Goal: Task Accomplishment & Management: Manage account settings

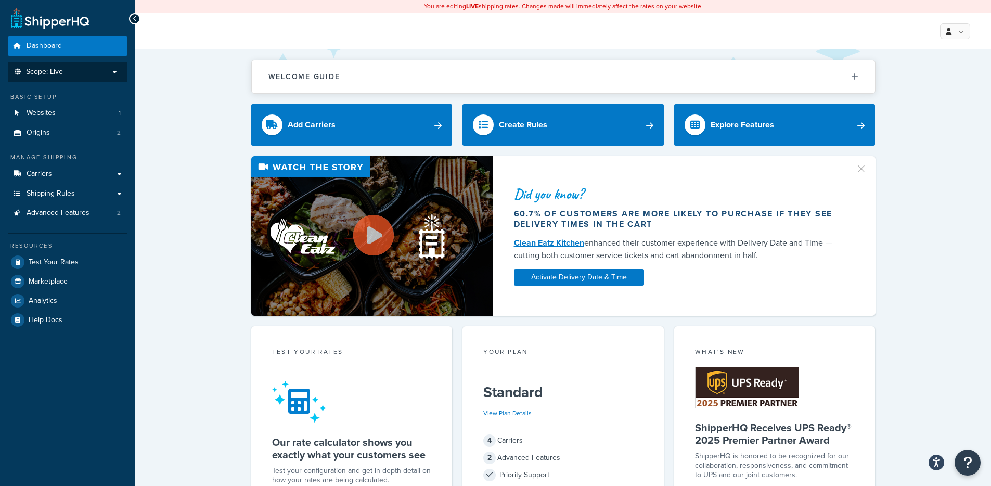
click at [87, 74] on p "Scope: Live" at bounding box center [67, 72] width 110 height 9
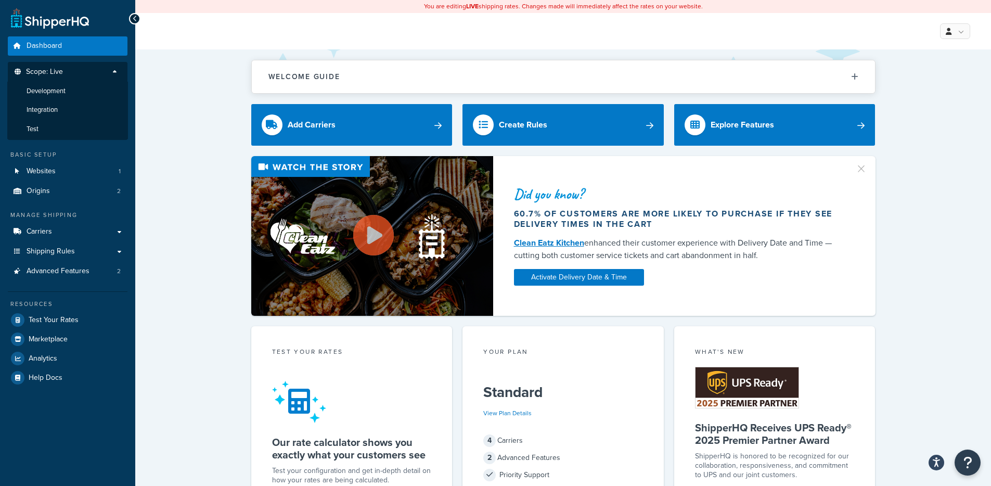
click at [87, 74] on p "Scope: Live" at bounding box center [67, 75] width 110 height 14
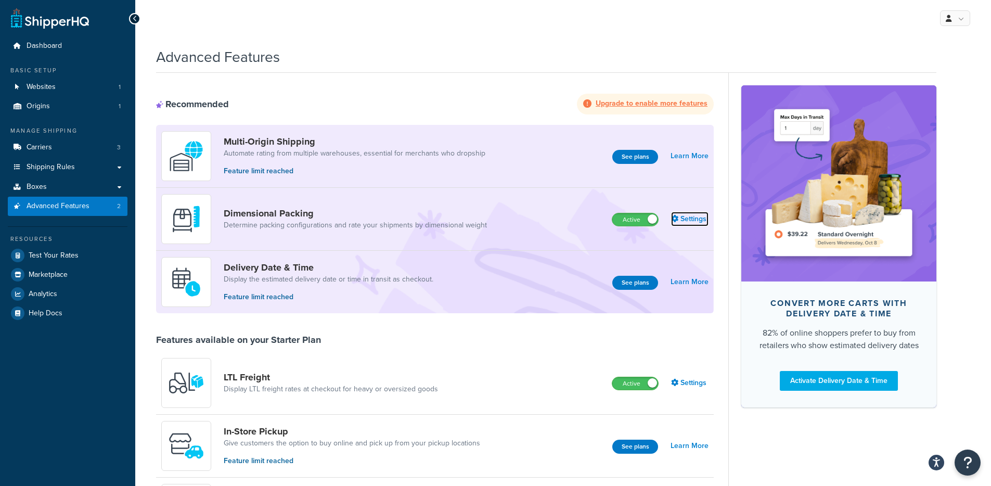
click at [689, 219] on link "Settings" at bounding box center [689, 219] width 37 height 15
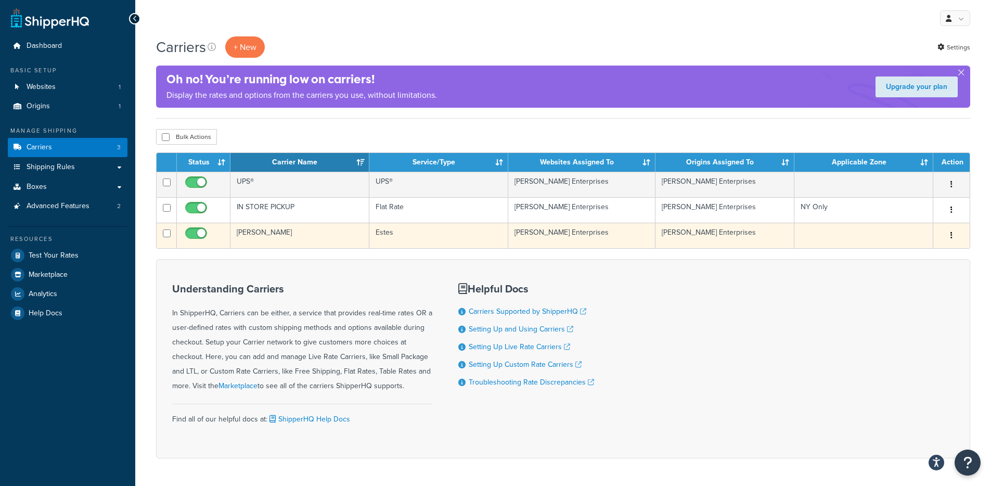
click at [323, 225] on td "[PERSON_NAME]" at bounding box center [299, 235] width 139 height 25
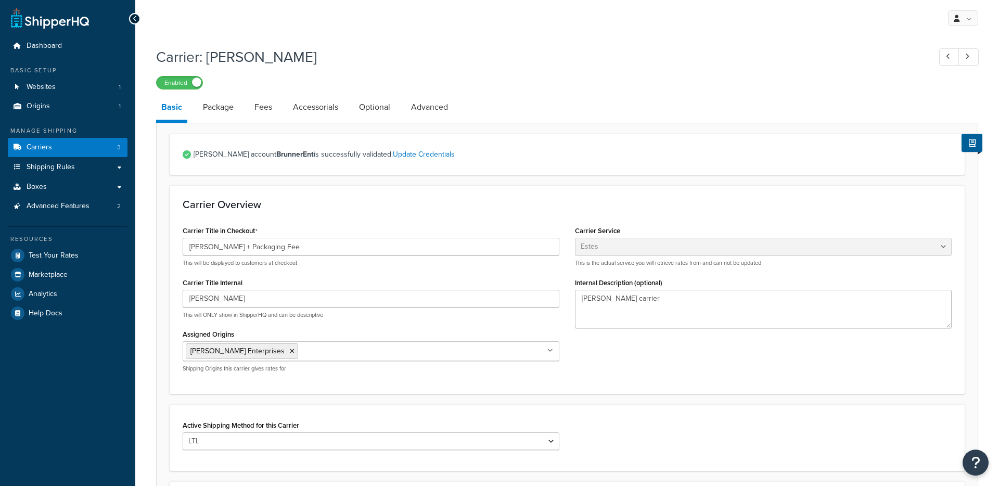
select select "estesFreight"
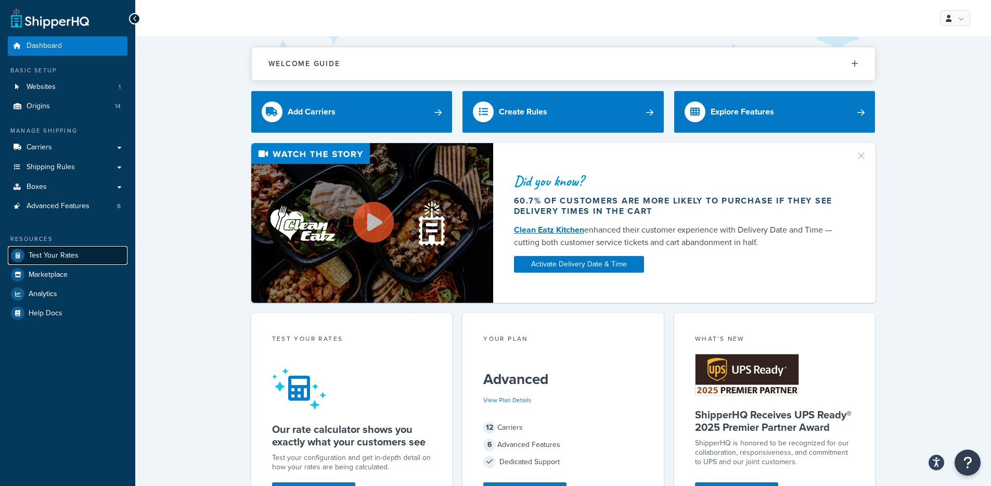
click at [62, 253] on span "Test Your Rates" at bounding box center [54, 255] width 50 height 9
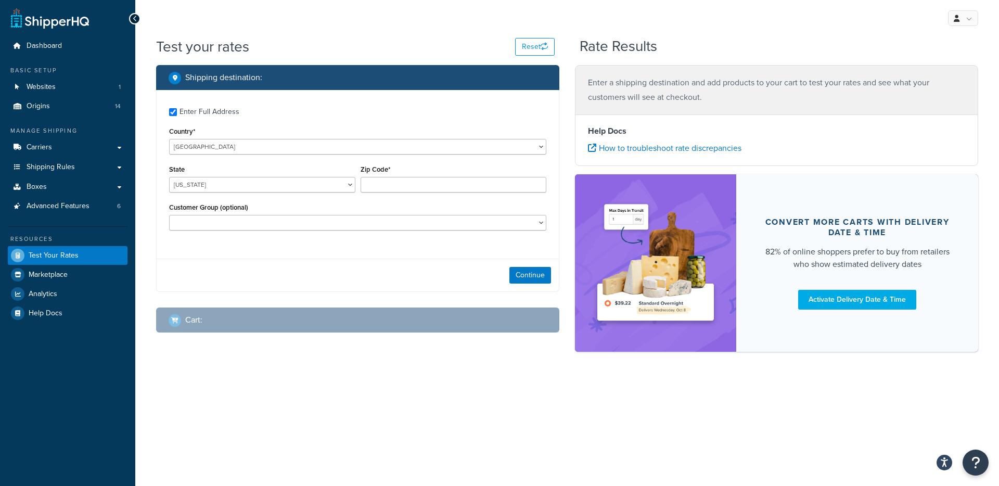
checkbox input "true"
type input "A1A 1A1"
select select "CA"
select select
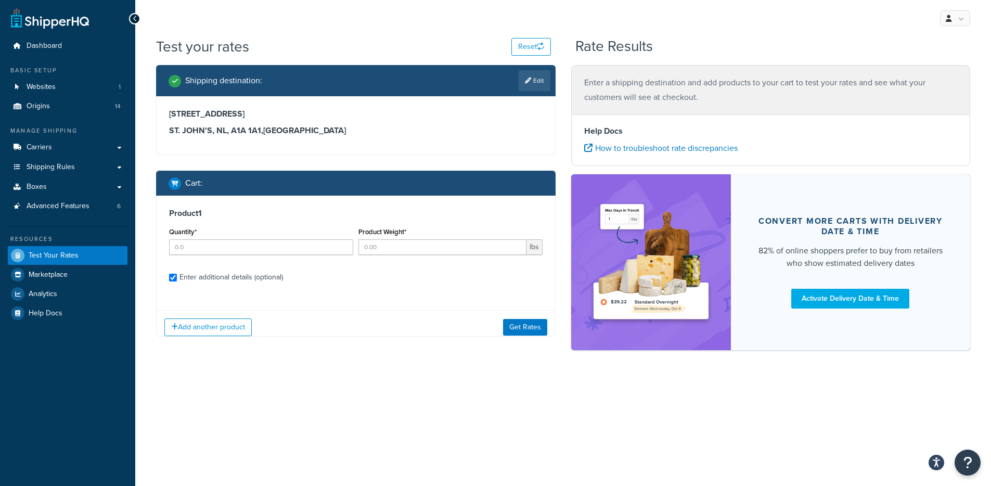
checkbox input "true"
type input "1"
type input "20.93"
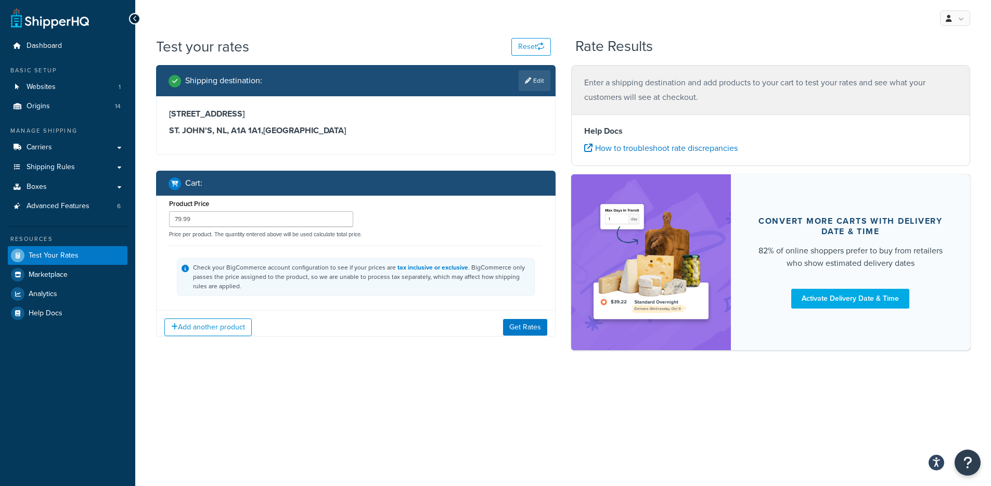
type input "AL"
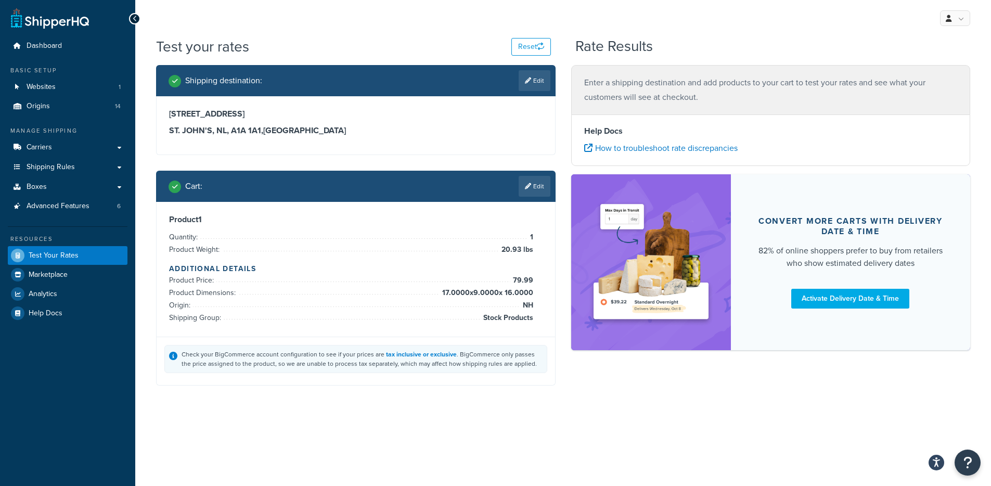
scroll to position [98, 0]
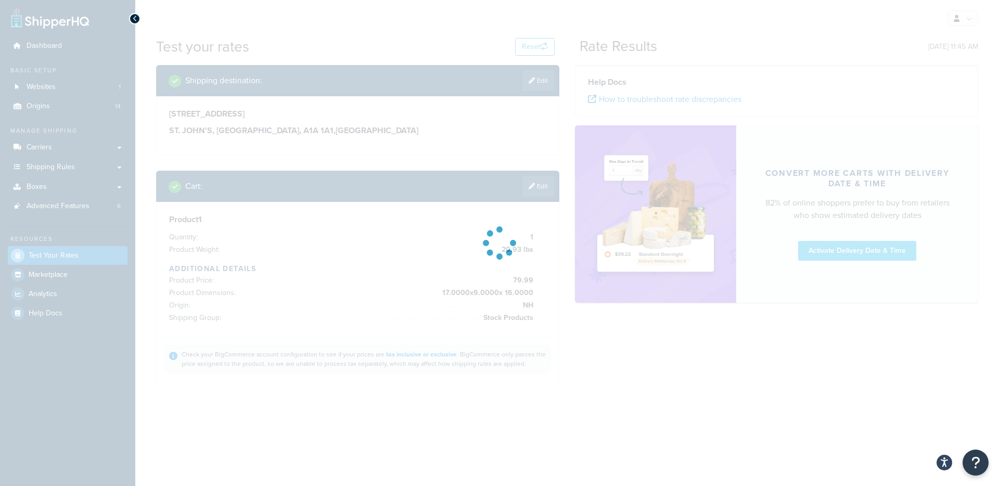
type input "NL"
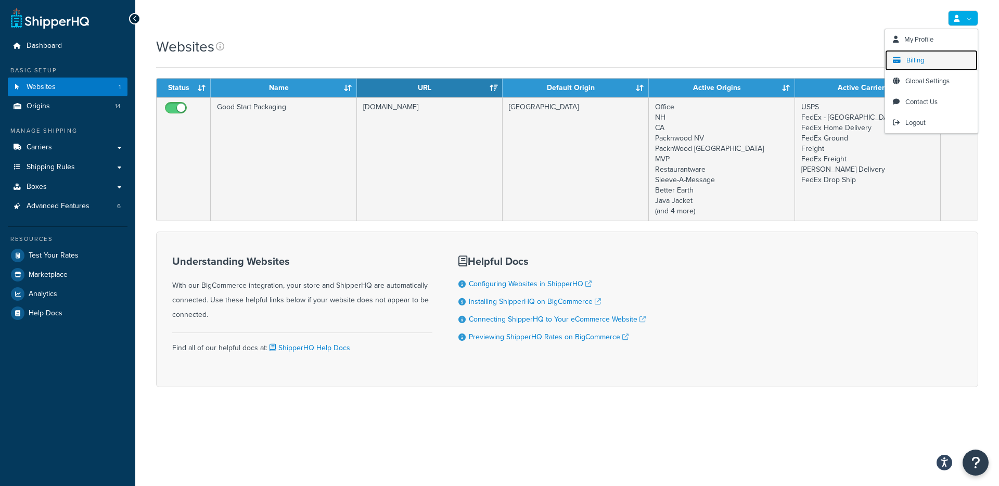
click at [929, 61] on link "Billing" at bounding box center [931, 60] width 93 height 21
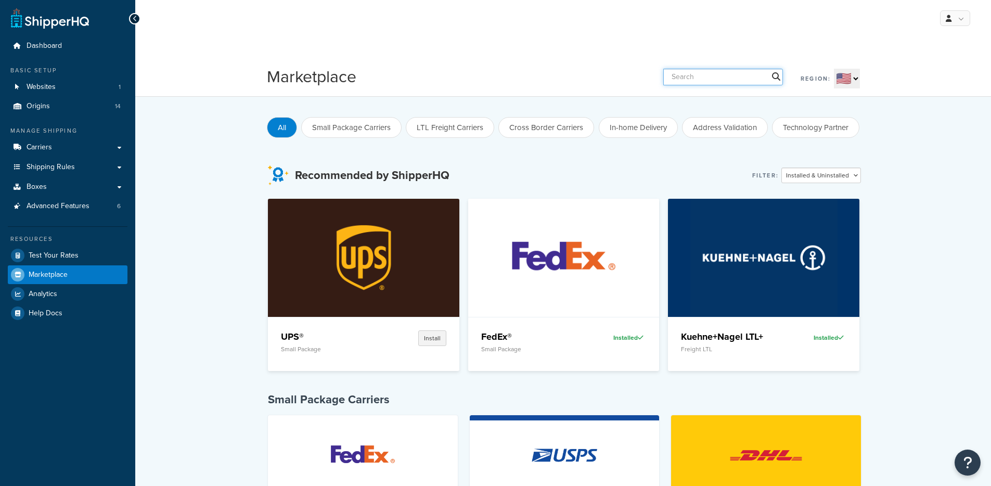
click at [740, 72] on input "text" at bounding box center [723, 77] width 120 height 17
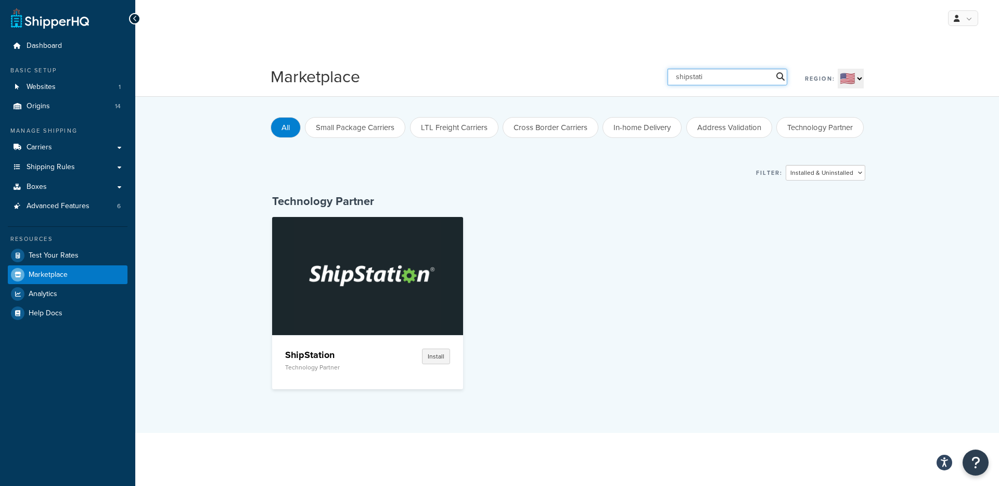
type input "shipstatin"
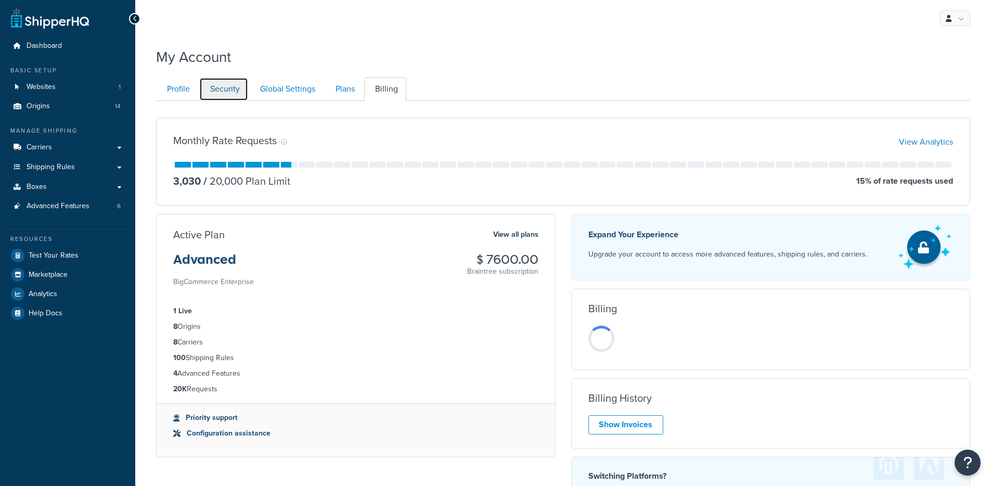
click at [226, 90] on link "Security" at bounding box center [223, 88] width 49 height 23
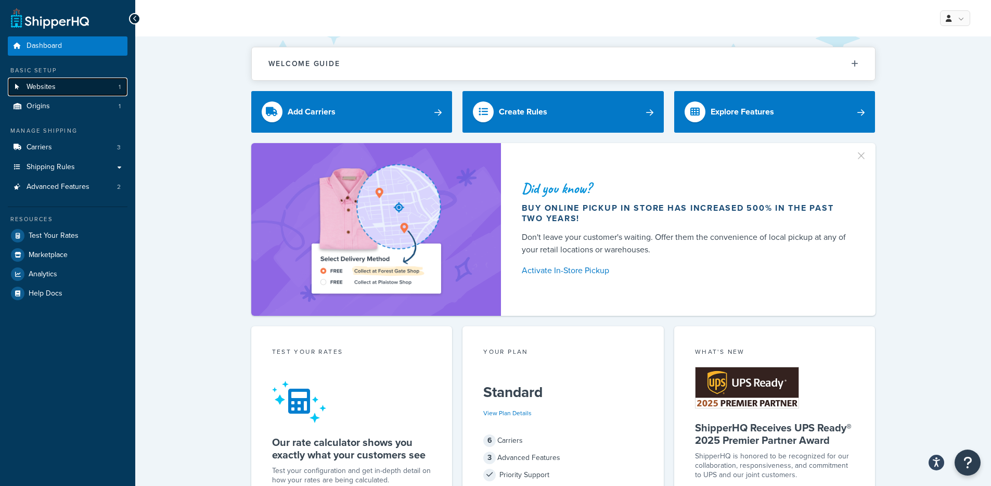
click at [63, 88] on link "Websites 1" at bounding box center [68, 86] width 120 height 19
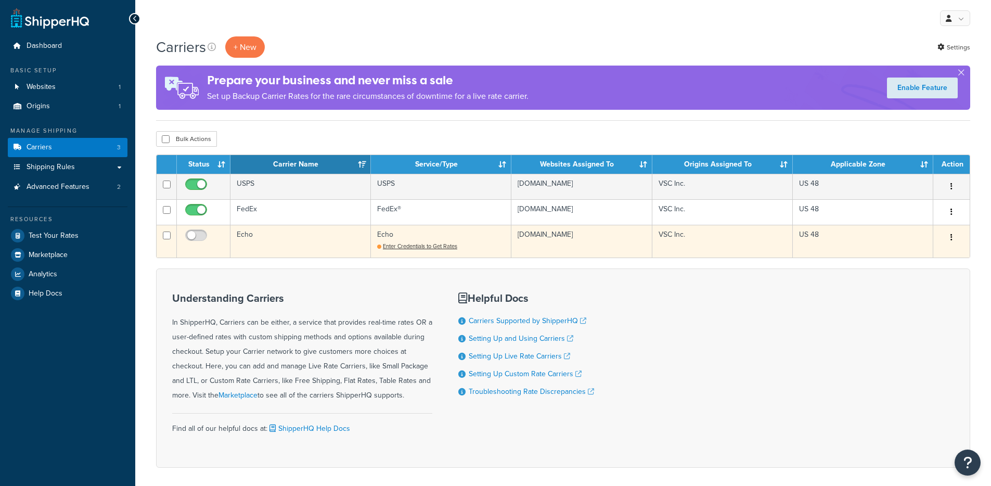
click at [311, 241] on td "Echo" at bounding box center [300, 241] width 140 height 33
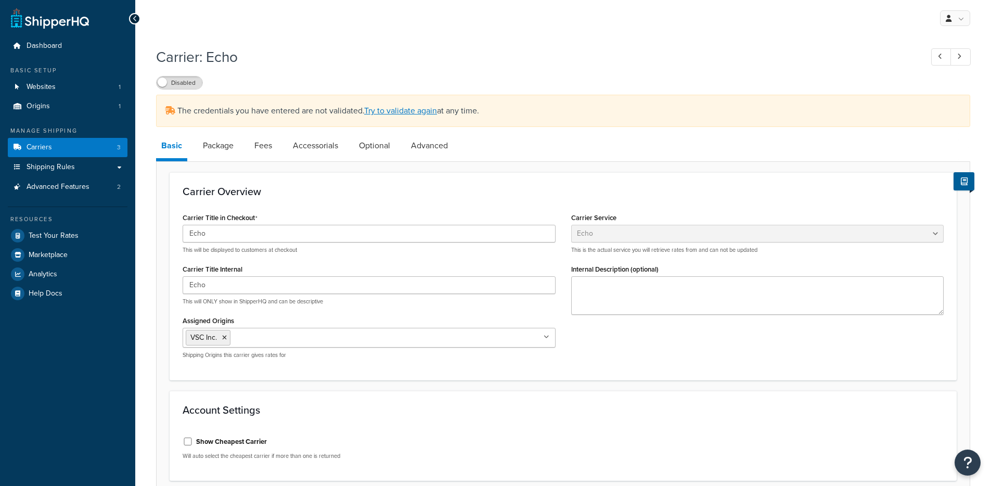
select select "echoFreight"
click at [428, 113] on link "Try to validate again" at bounding box center [400, 111] width 73 height 12
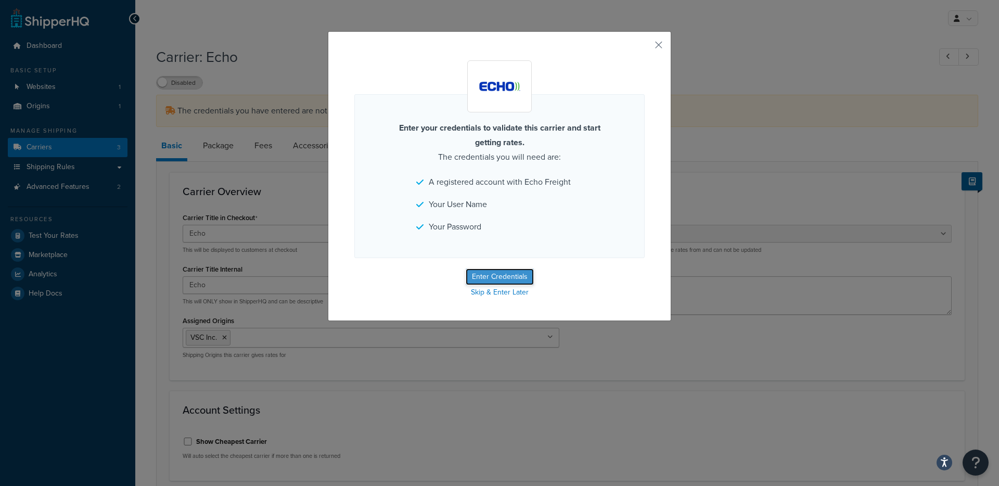
click at [504, 276] on button "Enter Credentials" at bounding box center [499, 276] width 68 height 17
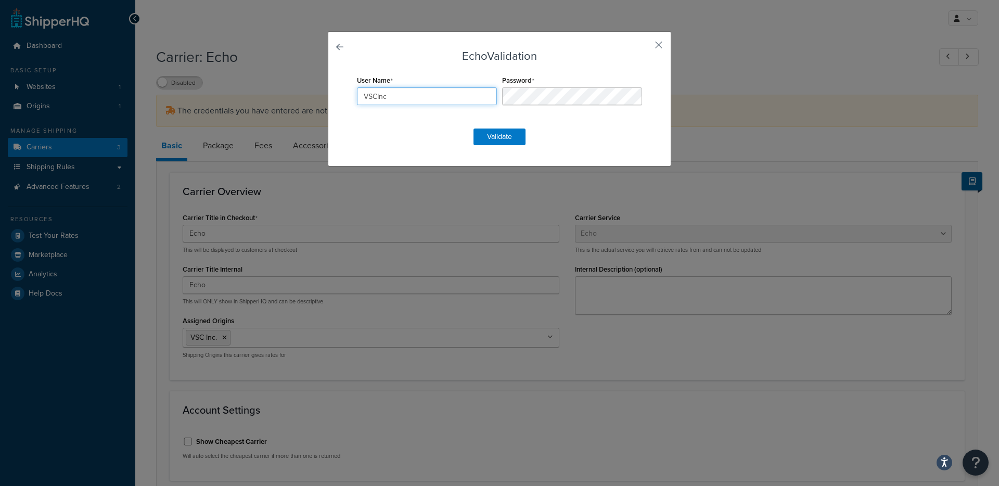
click at [420, 93] on input "VSCInc" at bounding box center [427, 96] width 140 height 18
paste input "i"
type input "VSCinc"
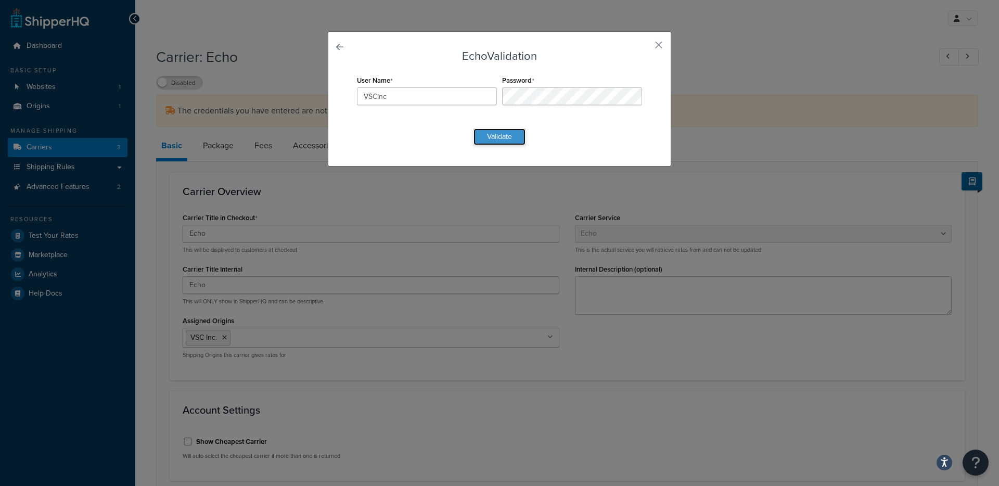
click at [499, 139] on button "Validate" at bounding box center [499, 136] width 52 height 17
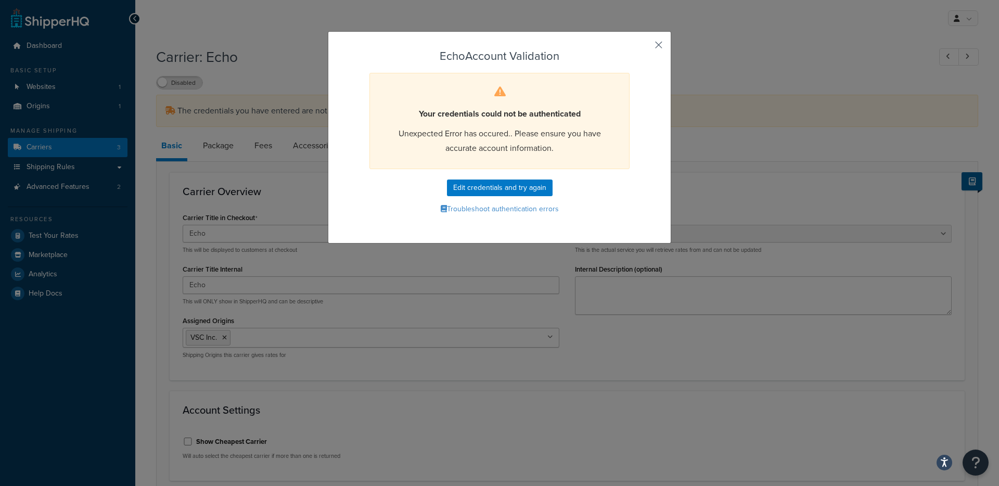
click at [650, 46] on div "Echo Account Validation Your credentials could not be authenticated Unexpected …" at bounding box center [499, 137] width 343 height 212
click at [644, 47] on button "button" at bounding box center [643, 48] width 3 height 3
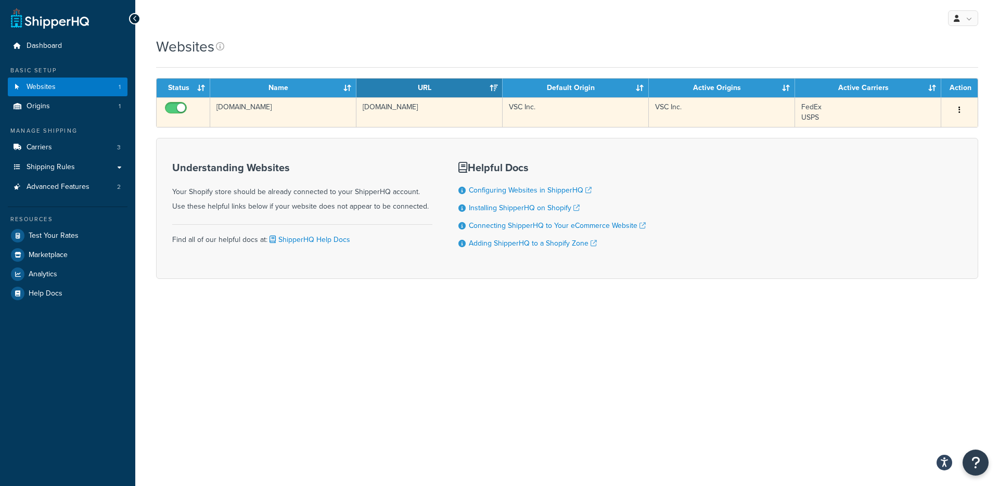
click at [322, 122] on td "shopvsc.myshopify.com" at bounding box center [283, 112] width 146 height 30
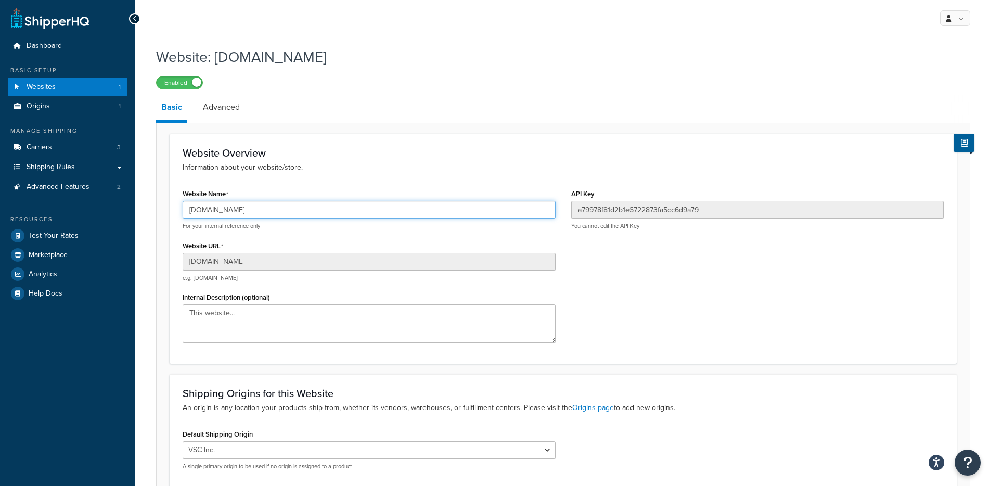
click at [220, 216] on input "[DOMAIN_NAME]" at bounding box center [369, 210] width 373 height 18
click at [220, 216] on input "shopvsc.myshopify.com" at bounding box center [369, 210] width 373 height 18
click at [250, 209] on input "shopvsc.myshopify.com" at bounding box center [369, 210] width 373 height 18
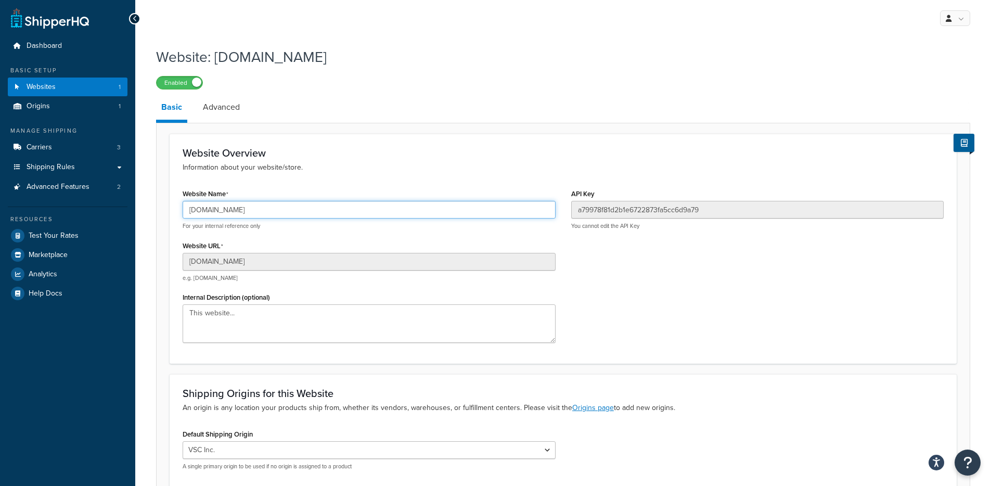
click at [250, 209] on input "shopvsc.myshopify.com" at bounding box center [369, 210] width 373 height 18
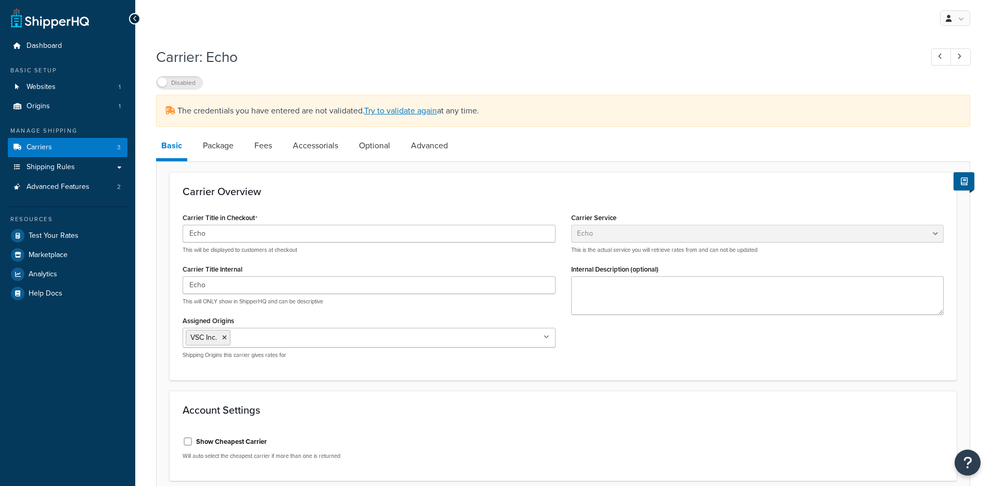
select select "echoFreight"
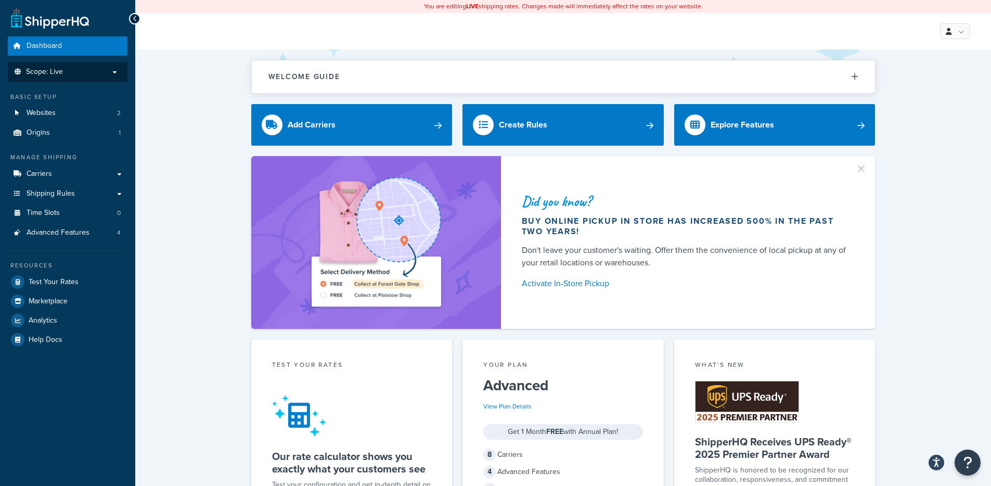
click at [104, 81] on li "Scope: Live" at bounding box center [68, 72] width 120 height 20
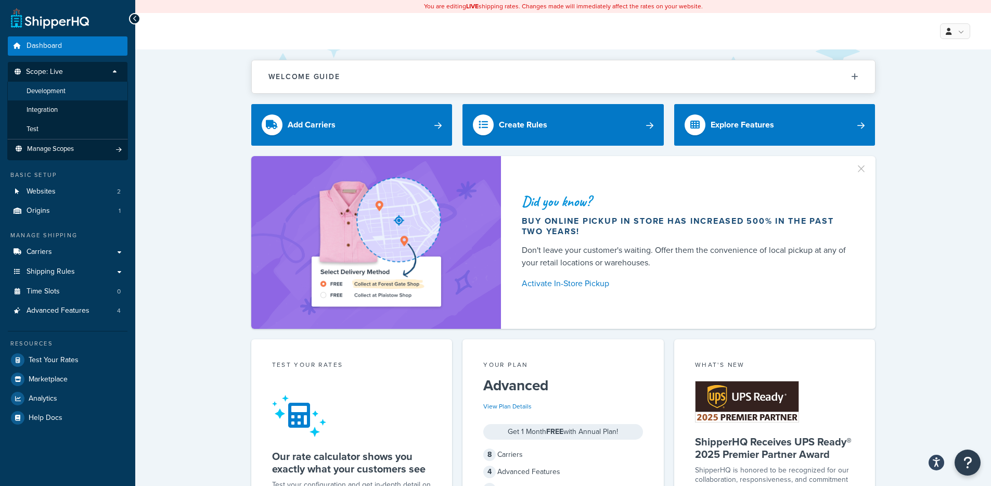
click at [79, 92] on li "Development" at bounding box center [67, 91] width 121 height 19
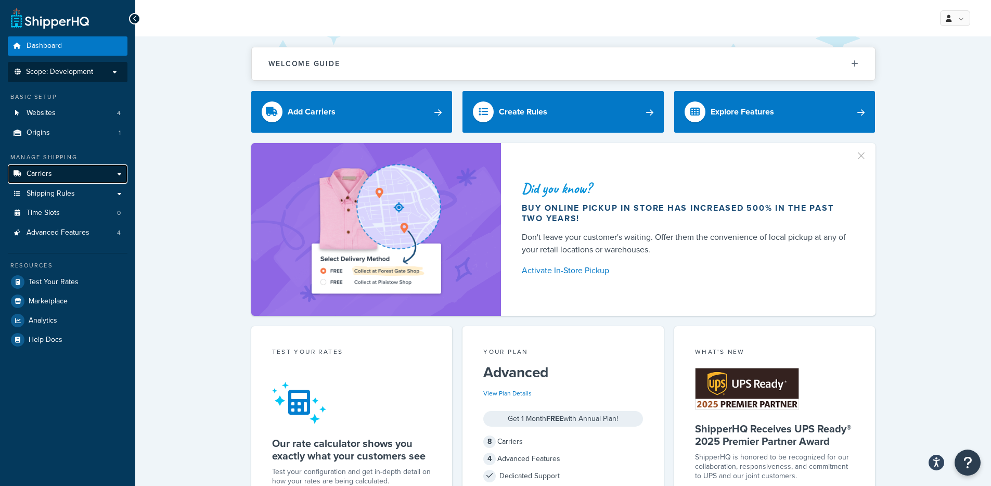
click at [101, 176] on link "Carriers" at bounding box center [68, 173] width 120 height 19
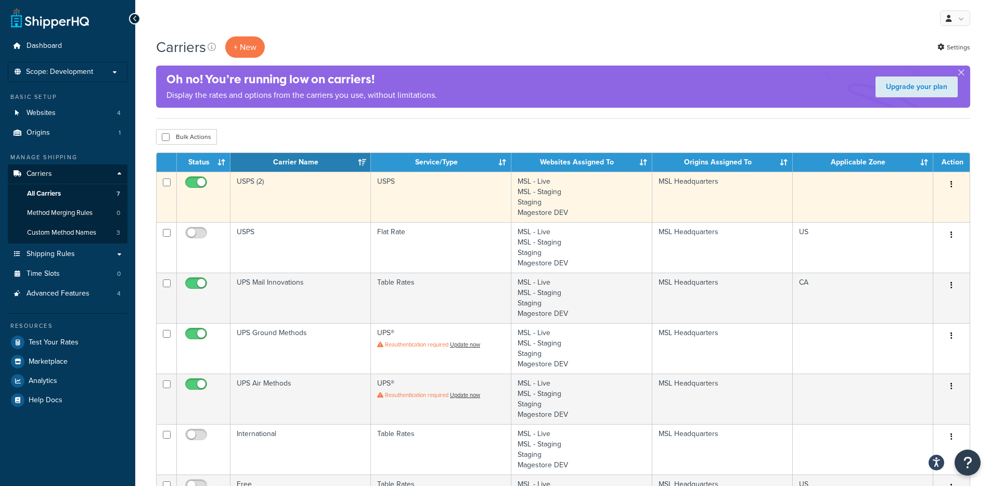
click at [953, 185] on button "button" at bounding box center [951, 184] width 15 height 17
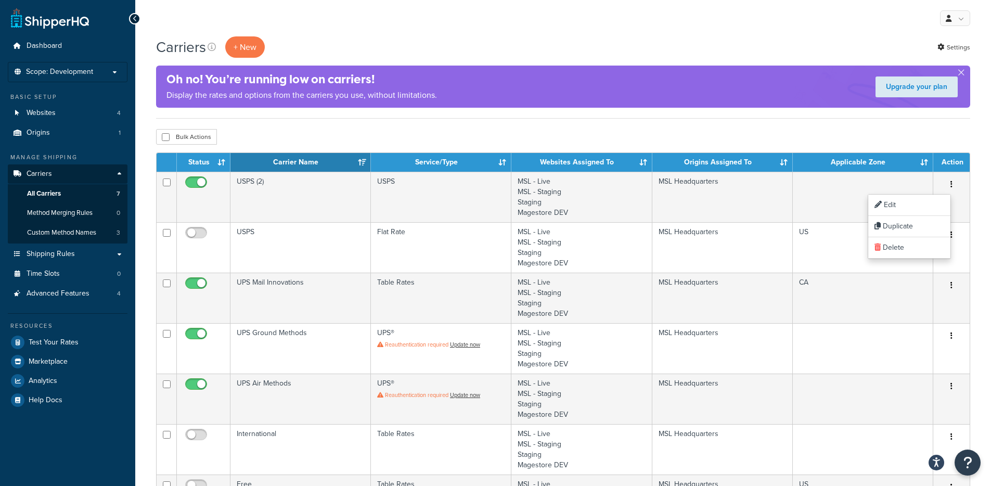
click at [902, 132] on div "Bulk Actions Duplicate Delete" at bounding box center [563, 137] width 814 height 16
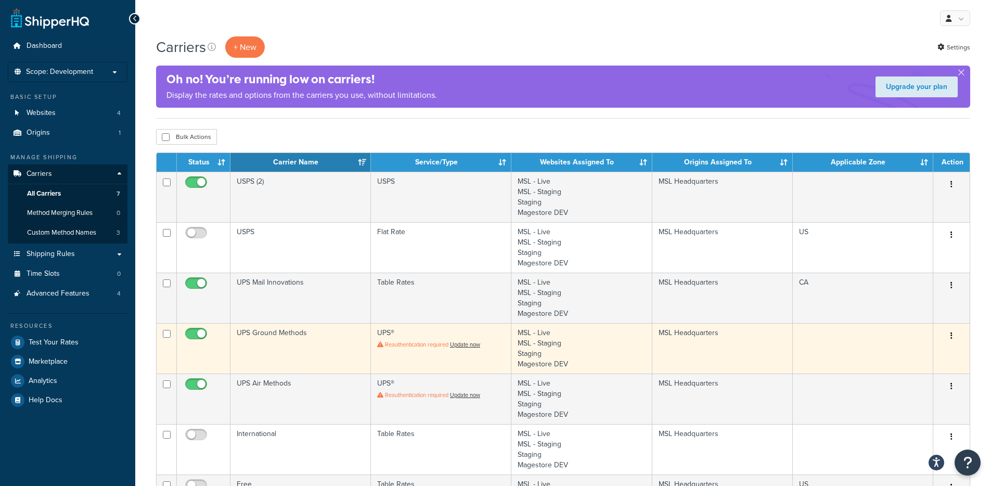
click at [952, 334] on button "button" at bounding box center [951, 336] width 15 height 17
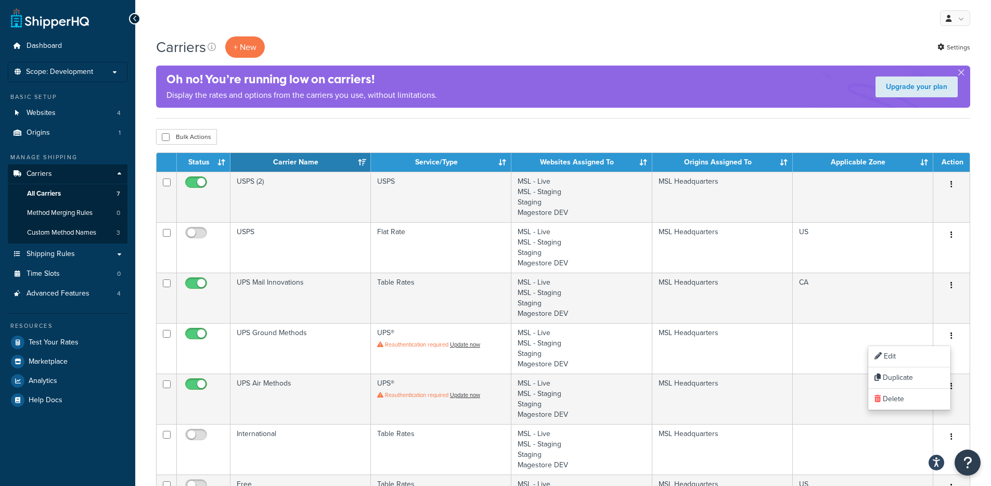
click at [990, 384] on div "Carriers + New Settings Oh no! You’re running low on carriers! Display the rate…" at bounding box center [563, 403] width 856 height 735
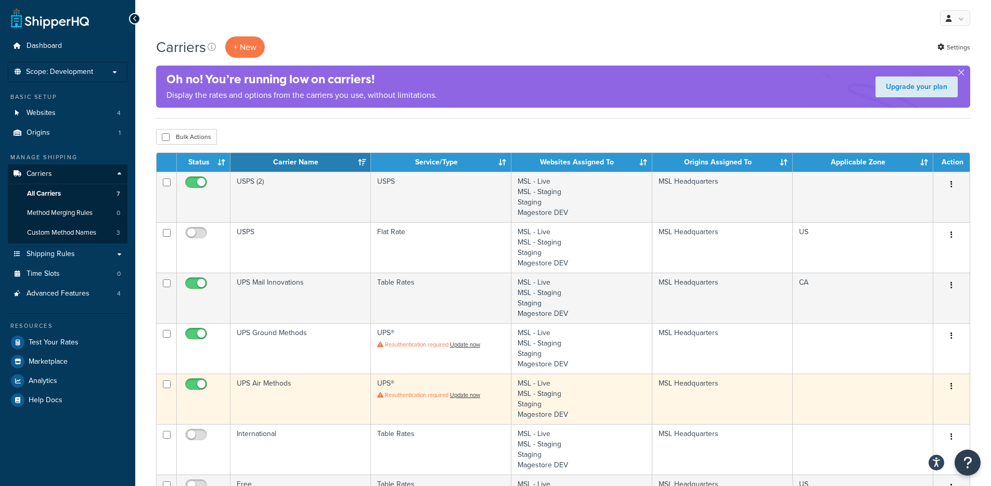
click at [949, 386] on button "button" at bounding box center [951, 386] width 15 height 17
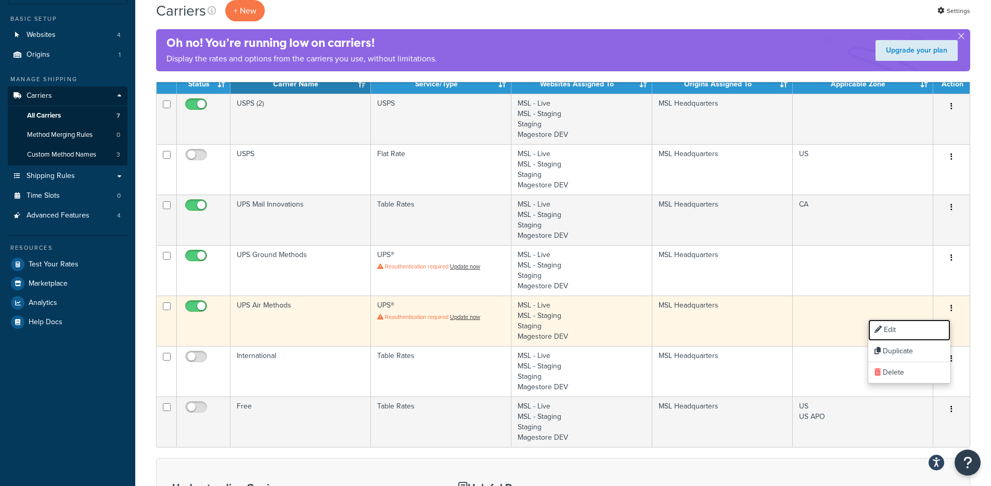
scroll to position [76, 0]
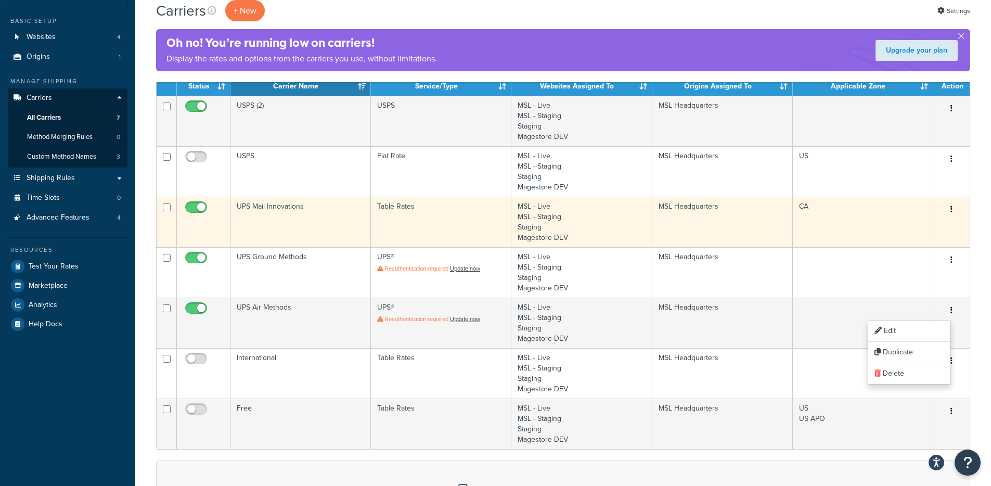
click at [952, 209] on icon "button" at bounding box center [951, 208] width 2 height 7
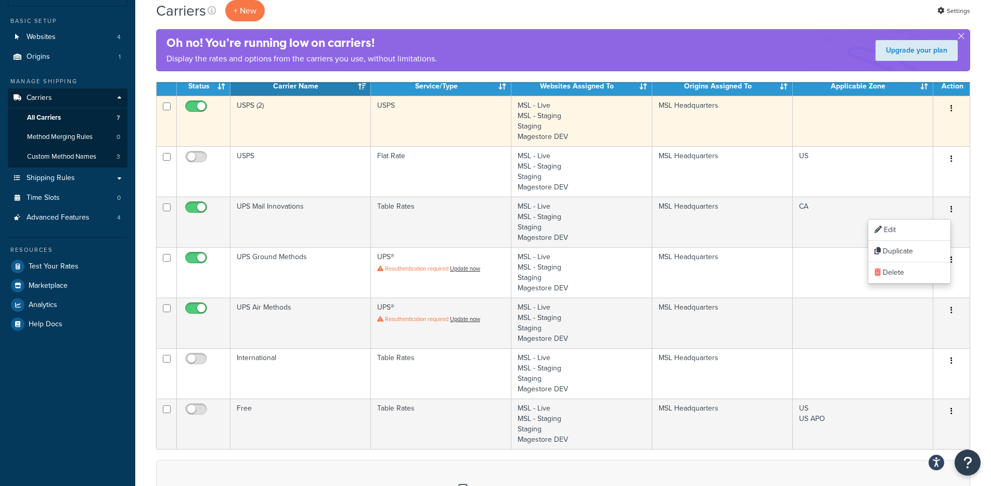
click at [951, 109] on icon "button" at bounding box center [951, 108] width 2 height 7
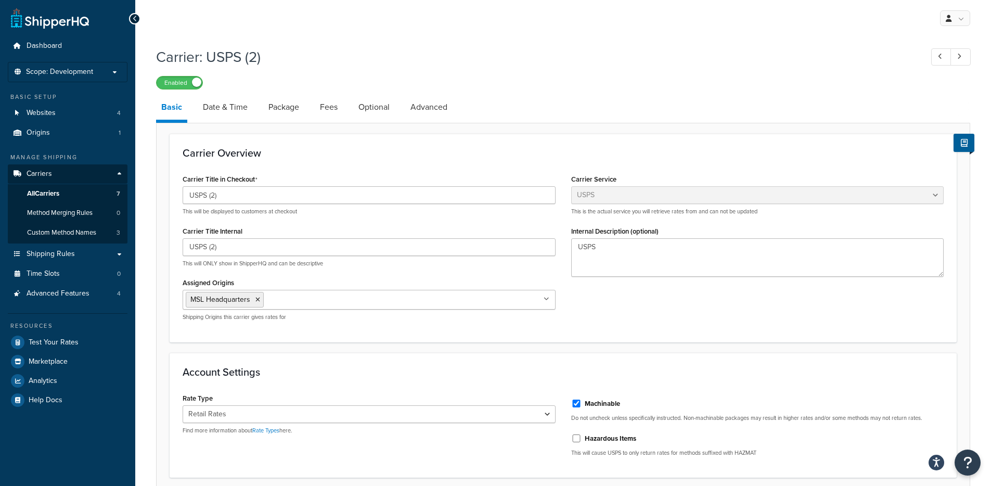
select select "usps"
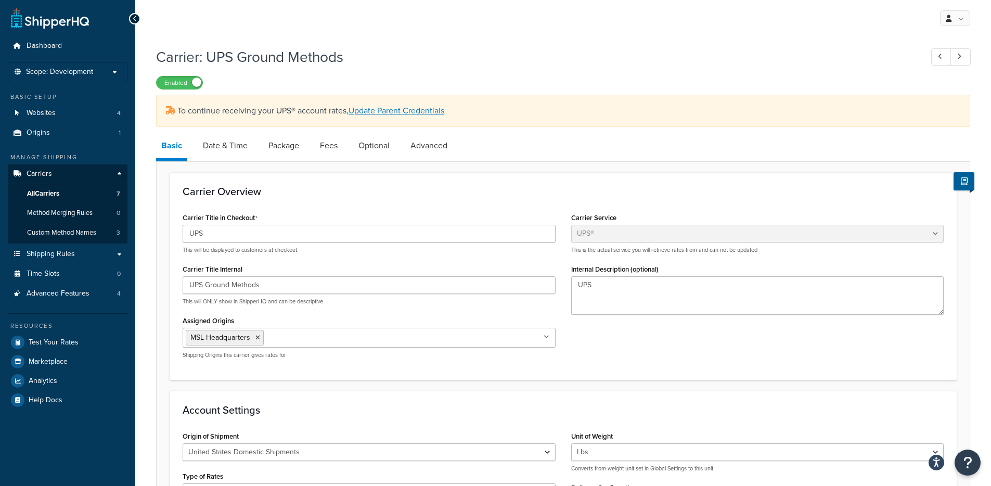
select select "ups"
click at [213, 144] on link "Date & Time" at bounding box center [225, 145] width 55 height 25
select select "yMd"
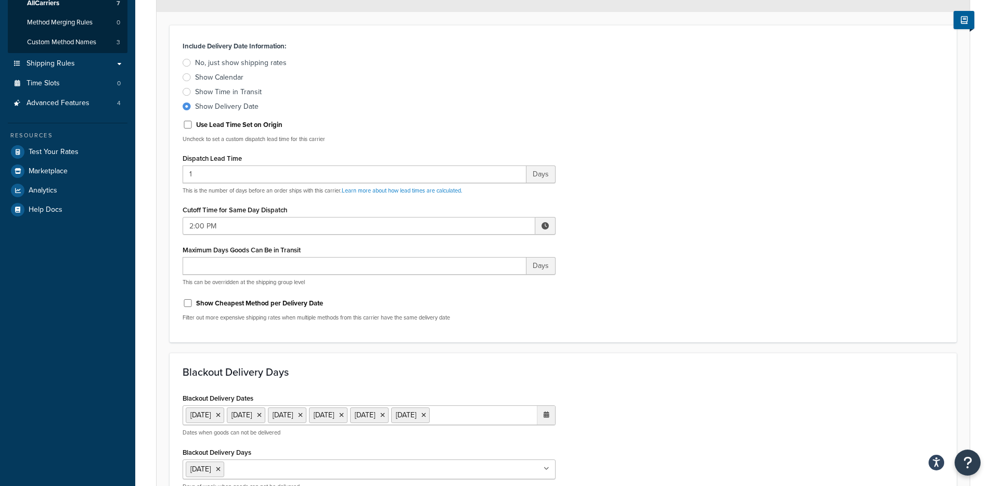
scroll to position [197, 0]
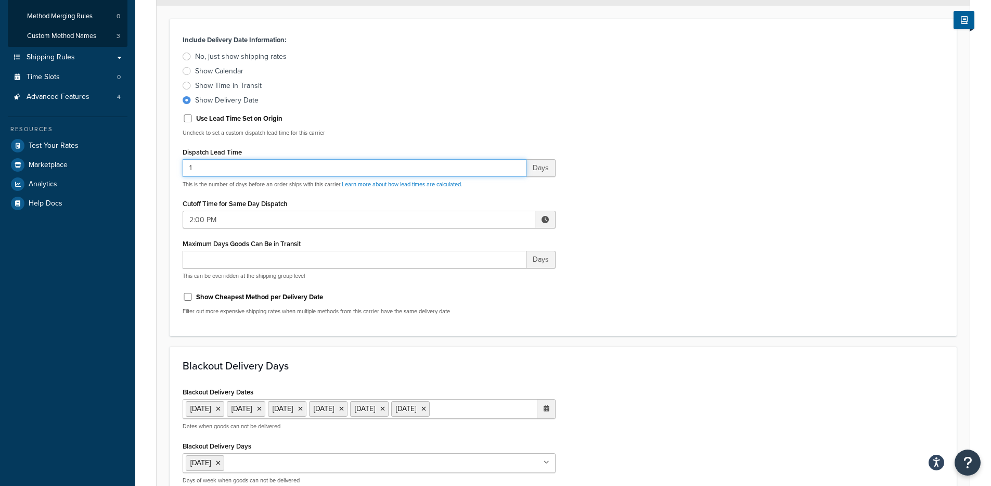
drag, startPoint x: 222, startPoint y: 167, endPoint x: 184, endPoint y: 169, distance: 38.0
click at [184, 169] on input "1" at bounding box center [355, 168] width 344 height 18
type input "2"
click at [645, 90] on div "Include Delivery Date Information: No, just show shipping rates Show Calendar S…" at bounding box center [563, 177] width 777 height 291
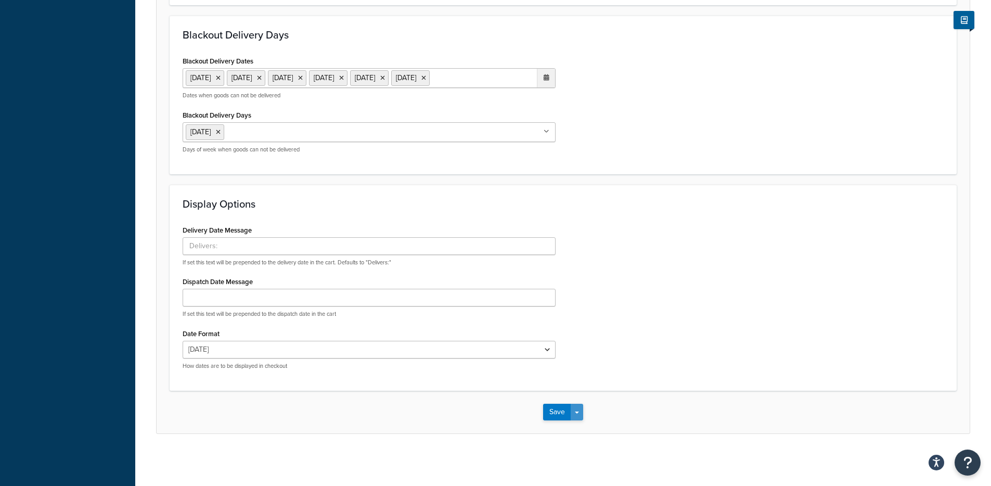
click at [580, 418] on button "Save Dropdown" at bounding box center [577, 412] width 12 height 17
click at [581, 428] on button "Save and Edit" at bounding box center [581, 431] width 76 height 22
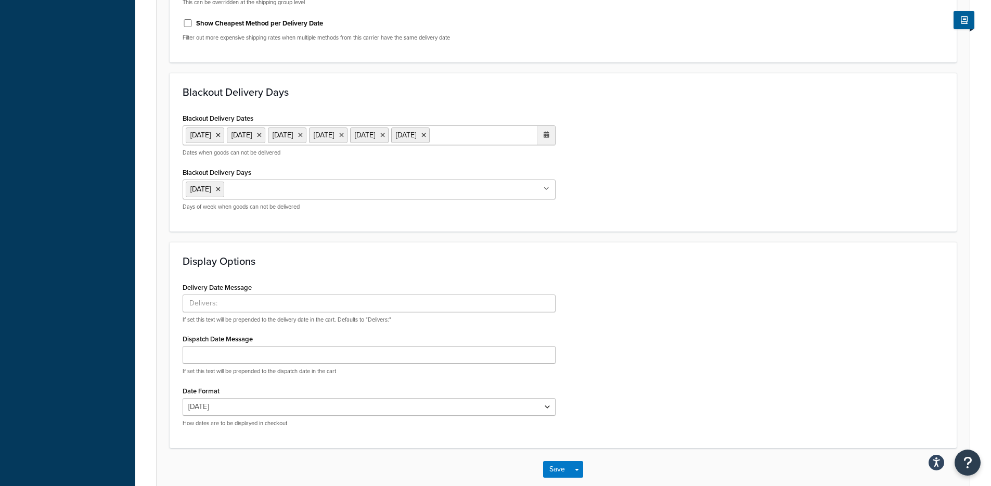
scroll to position [0, 0]
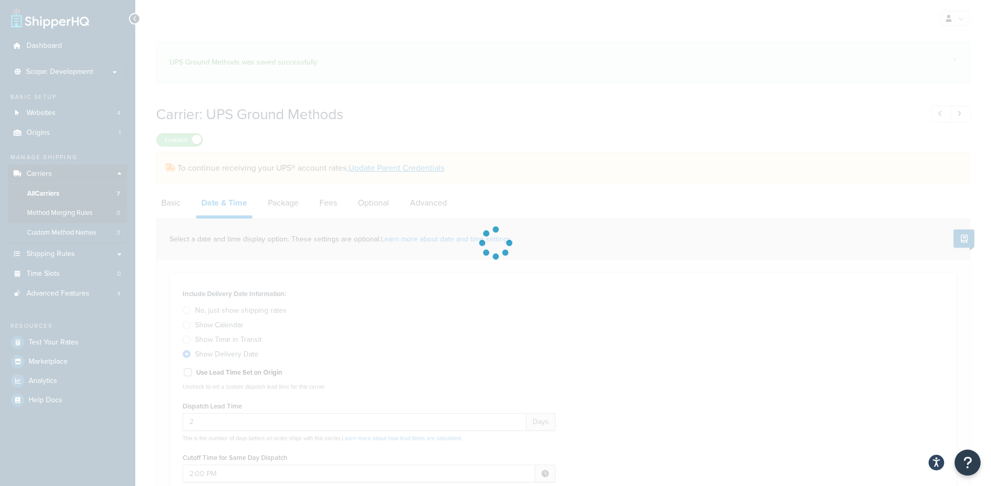
select select "yMd"
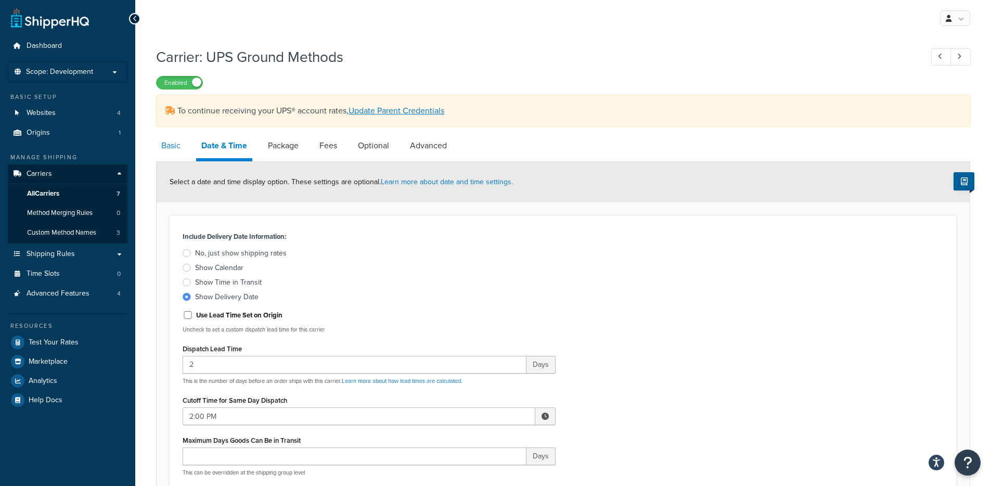
click at [174, 146] on link "Basic" at bounding box center [171, 145] width 30 height 25
select select "ups"
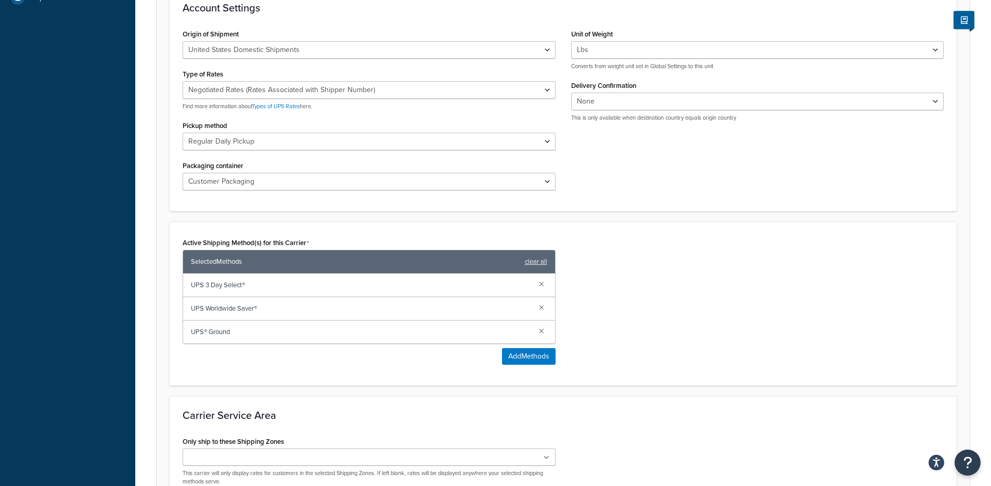
scroll to position [417, 0]
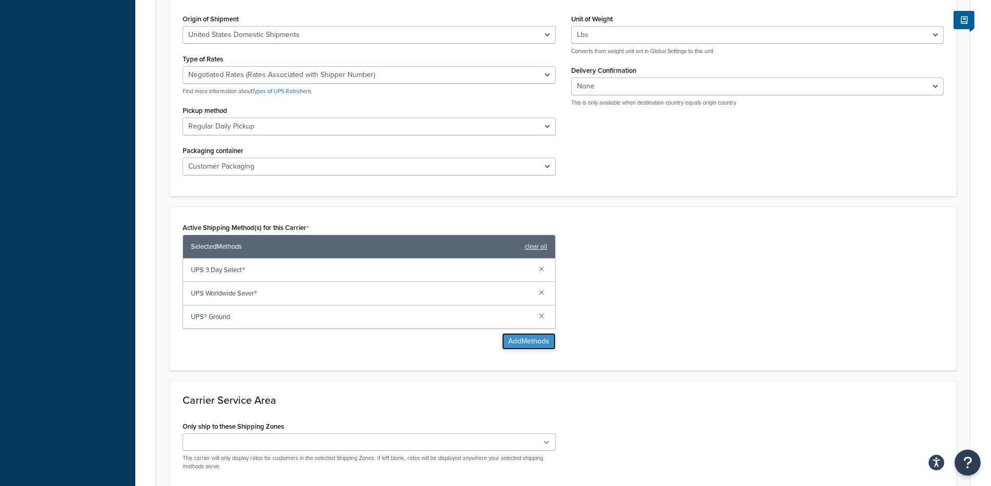
click at [522, 342] on button "Add Methods" at bounding box center [529, 341] width 54 height 17
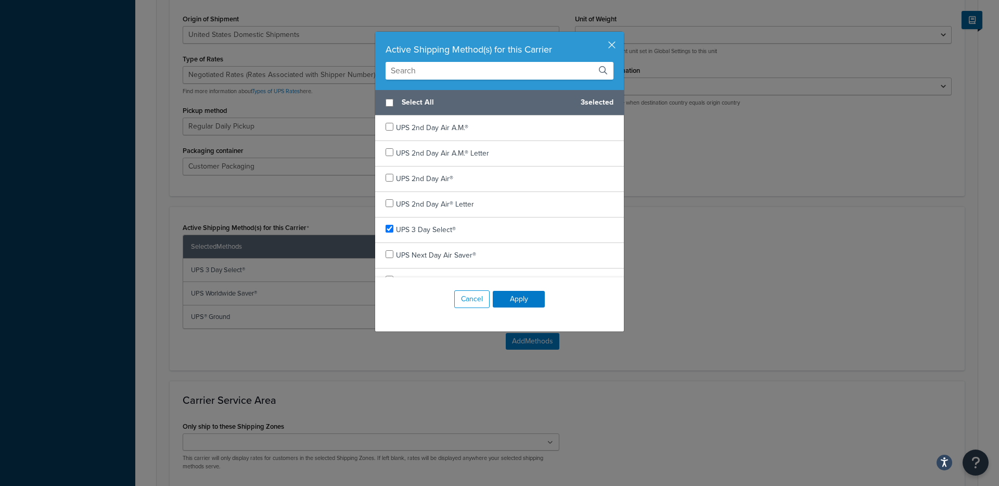
click at [450, 68] on input "text" at bounding box center [499, 71] width 228 height 18
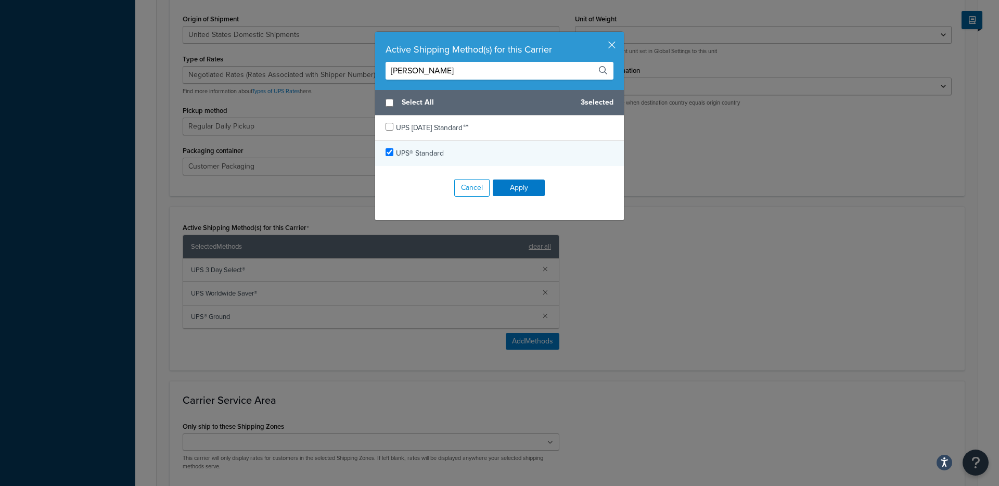
type input "[PERSON_NAME]"
checkbox input "true"
click at [429, 156] on span "UPS® Standard" at bounding box center [420, 153] width 48 height 11
click at [522, 190] on button "Apply" at bounding box center [519, 187] width 52 height 17
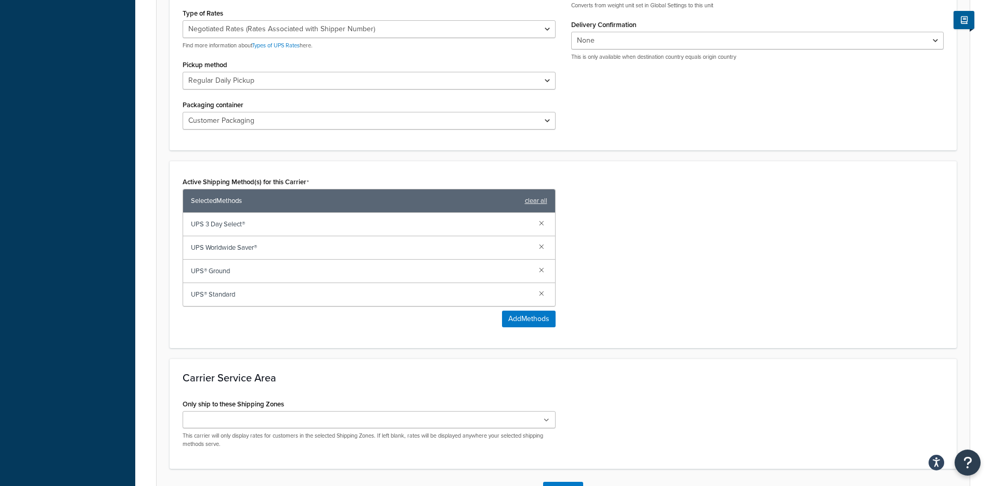
scroll to position [541, 0]
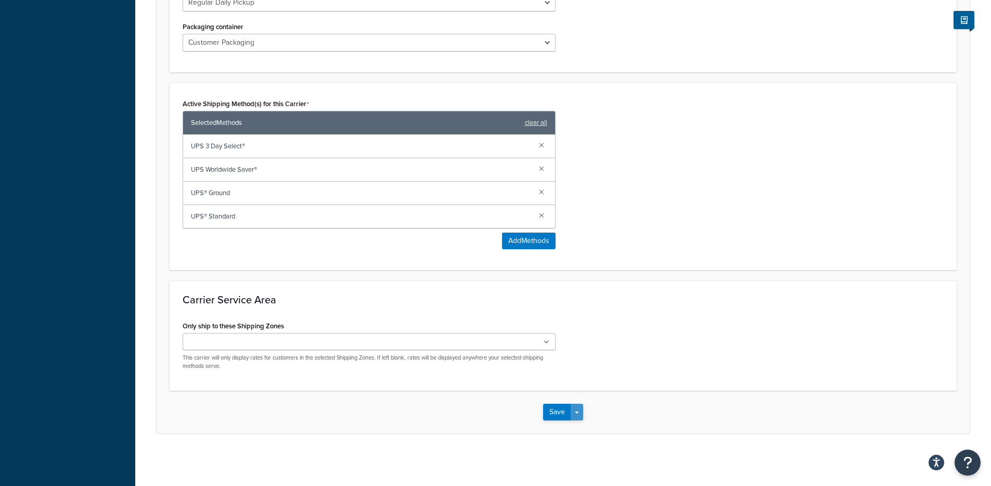
click at [581, 414] on button "Save Dropdown" at bounding box center [577, 412] width 12 height 17
click at [581, 429] on button "Save and Edit" at bounding box center [581, 431] width 76 height 22
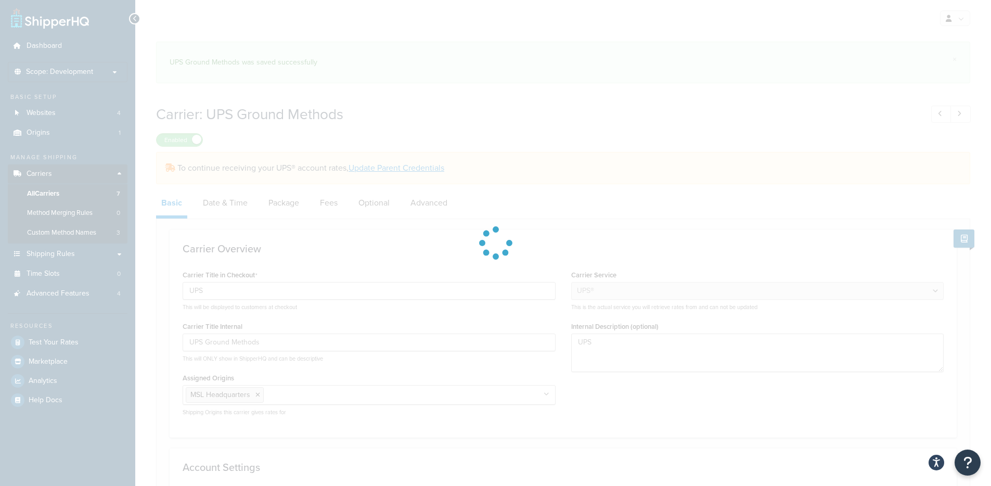
select select "ups"
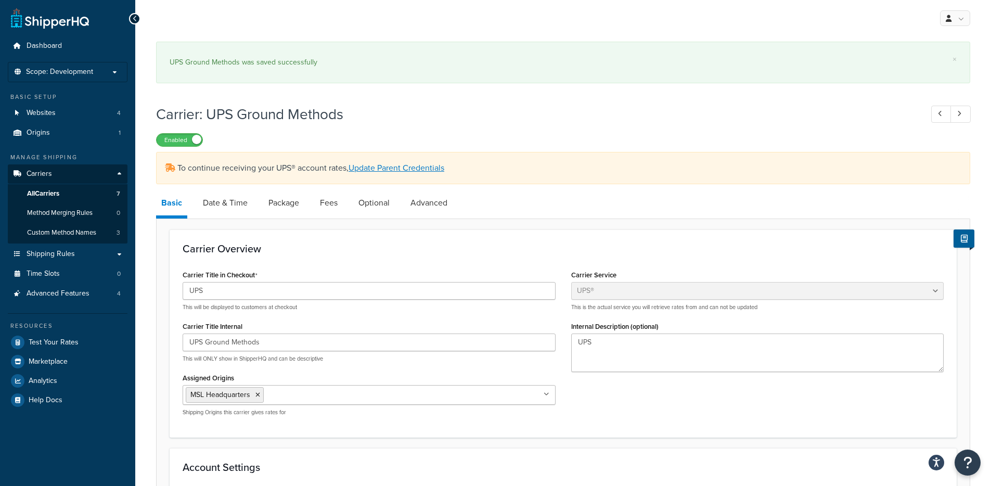
scroll to position [484, 0]
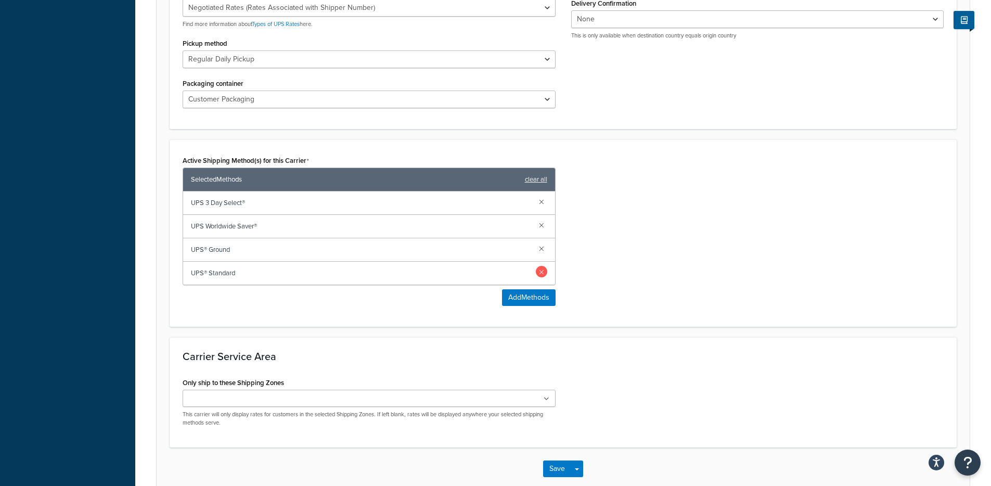
click at [541, 270] on link at bounding box center [541, 271] width 11 height 11
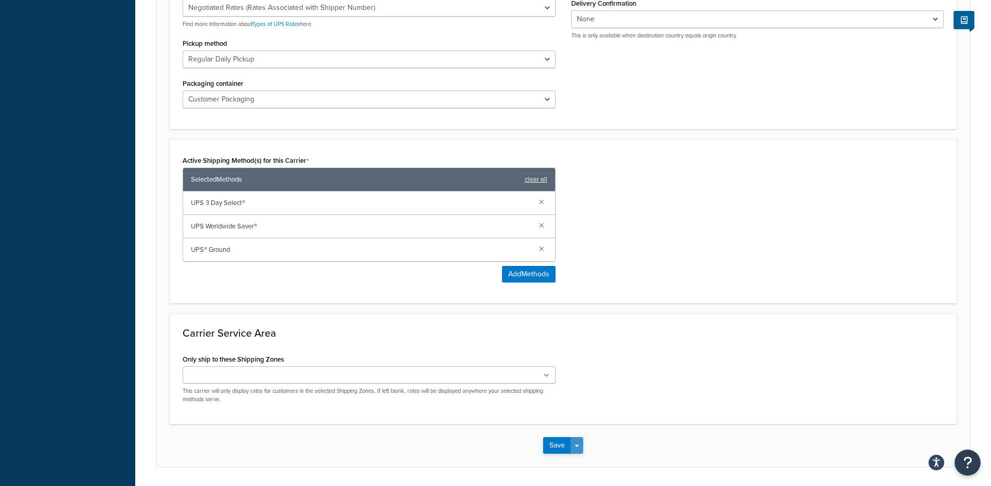
click at [576, 440] on button "Save Dropdown" at bounding box center [577, 445] width 12 height 17
click at [582, 462] on button "Save and Edit" at bounding box center [581, 465] width 76 height 22
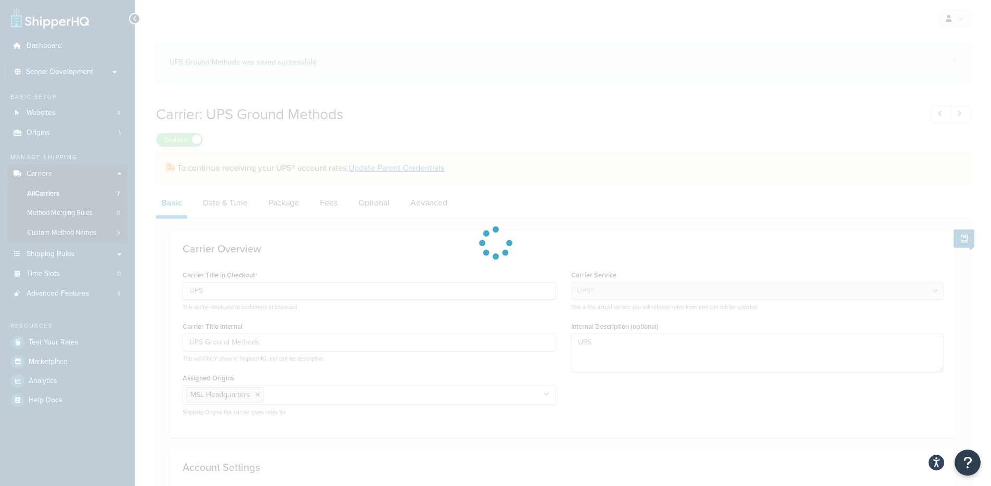
select select "ups"
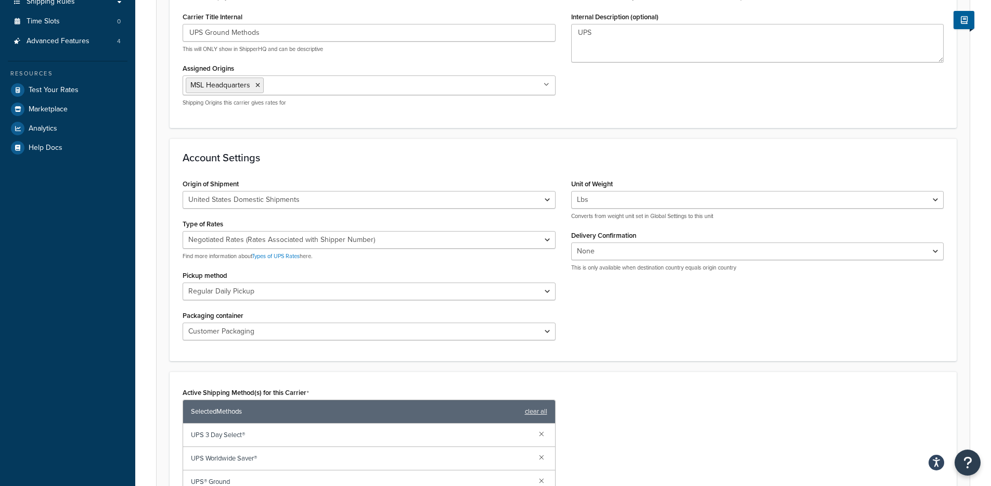
scroll to position [505, 0]
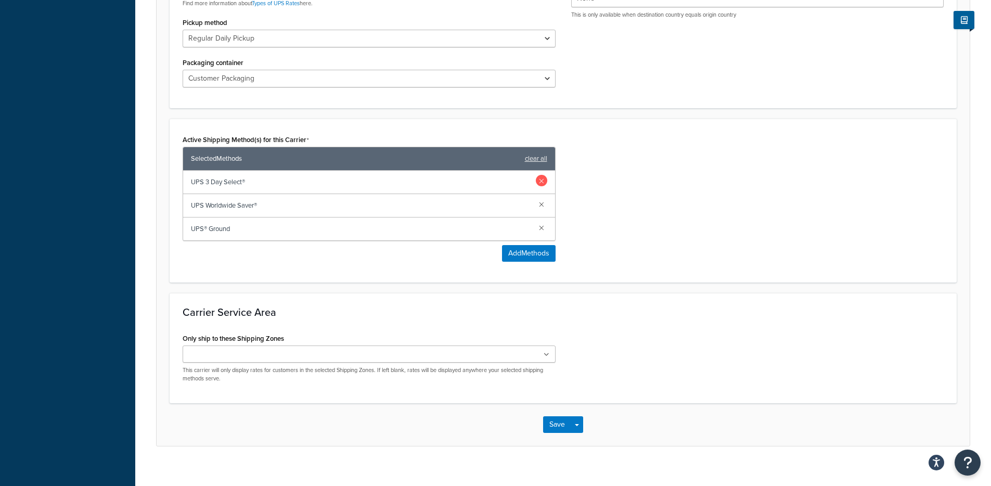
click at [541, 182] on link at bounding box center [541, 180] width 11 height 11
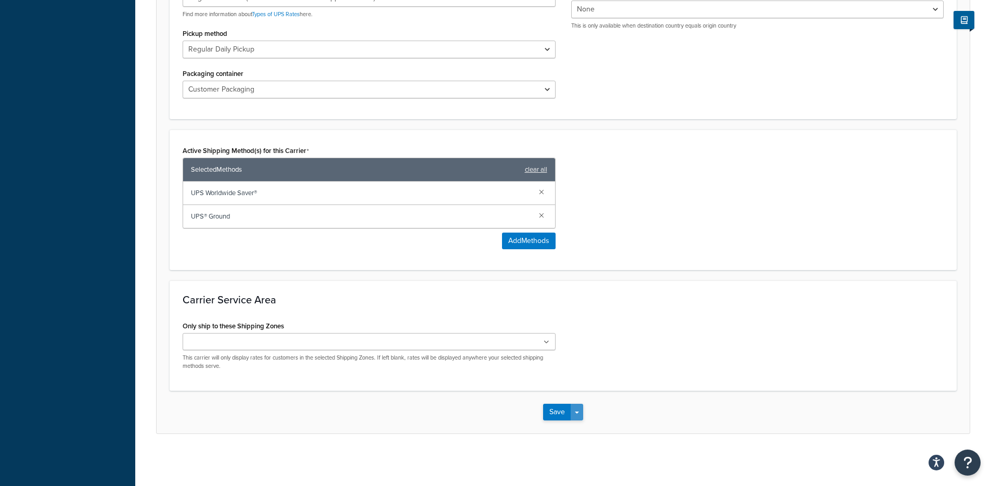
click at [577, 407] on button "Save Dropdown" at bounding box center [577, 412] width 12 height 17
click at [580, 426] on button "Save and Edit" at bounding box center [581, 431] width 76 height 22
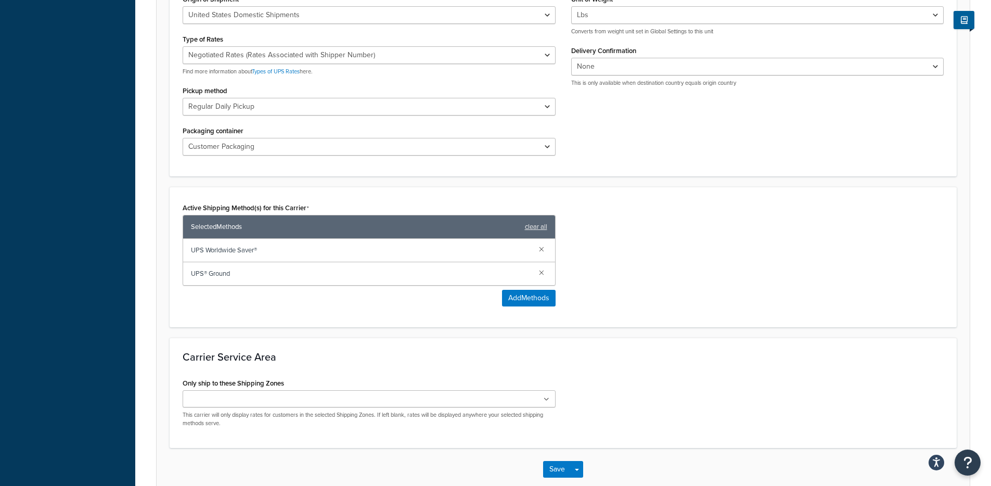
scroll to position [0, 0]
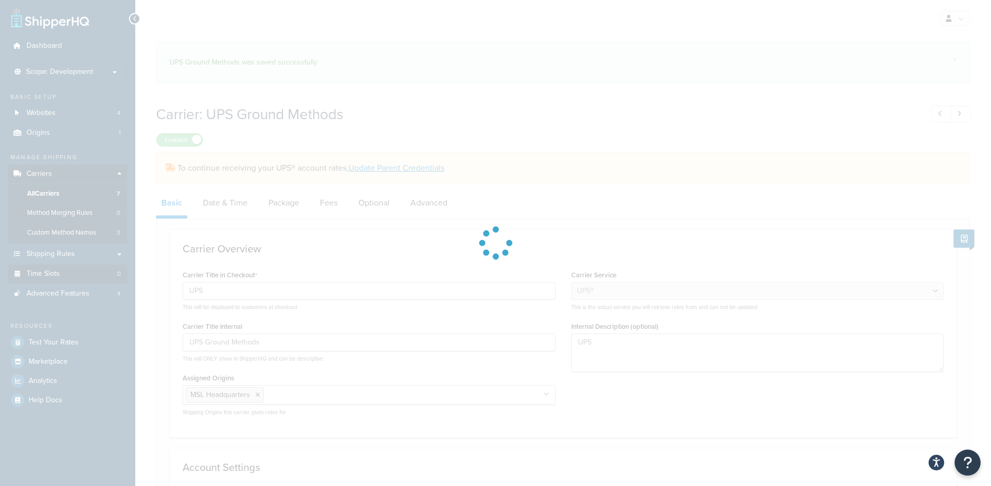
select select "ups"
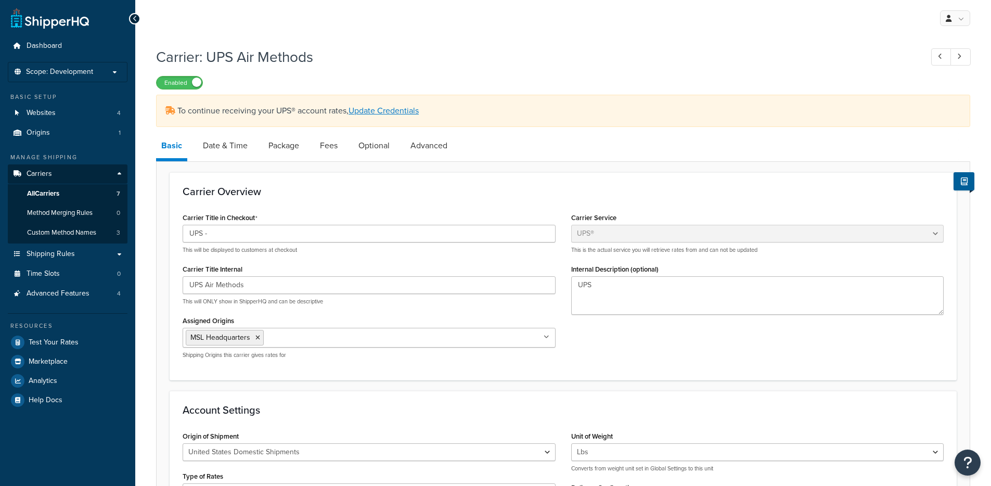
select select "ups"
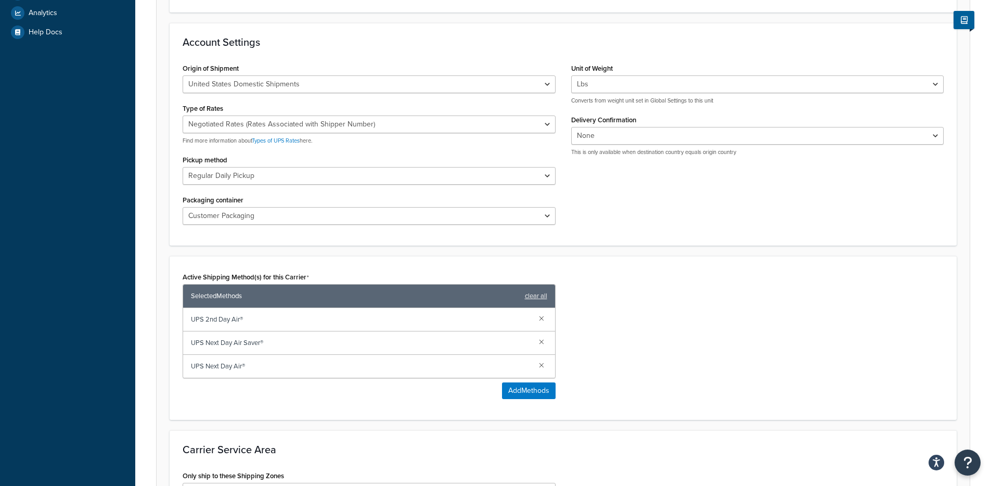
scroll to position [488, 0]
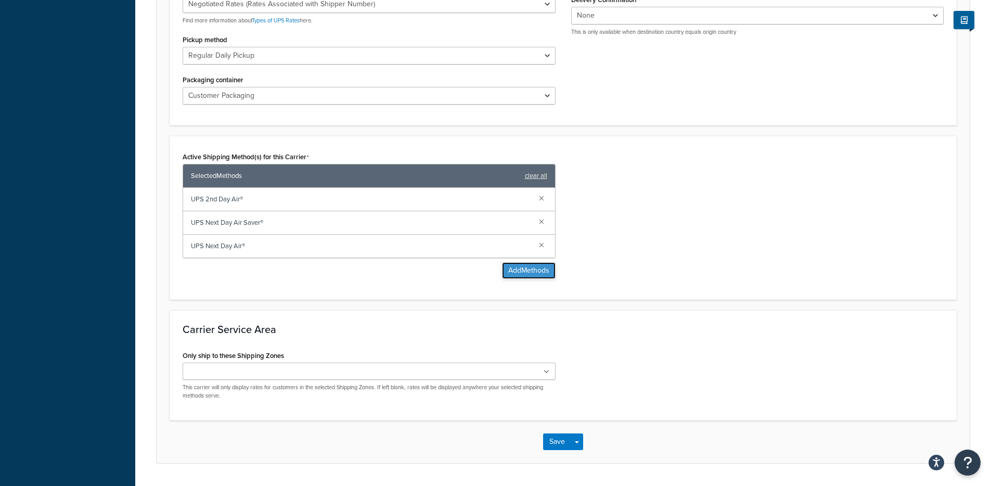
click at [515, 269] on button "Add Methods" at bounding box center [529, 270] width 54 height 17
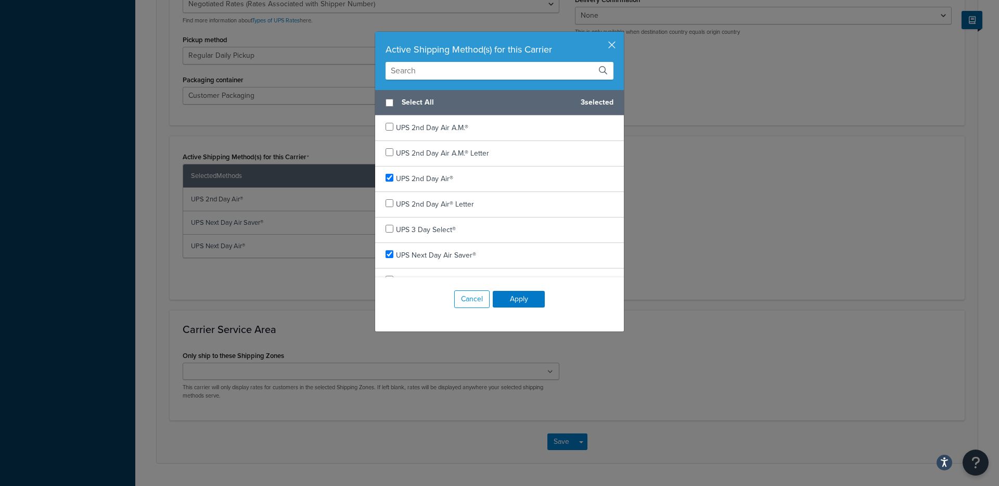
click at [478, 74] on input "text" at bounding box center [499, 71] width 228 height 18
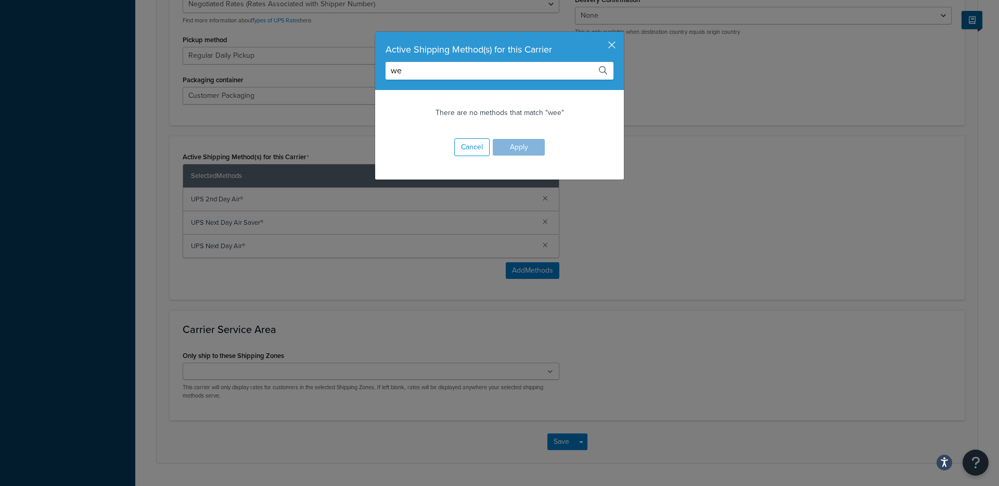
type input "w"
type input "sat"
click at [612, 42] on div "Active Shipping Method(s) for this Carrier sat" at bounding box center [499, 61] width 249 height 58
click at [621, 34] on button "button" at bounding box center [622, 33] width 3 height 3
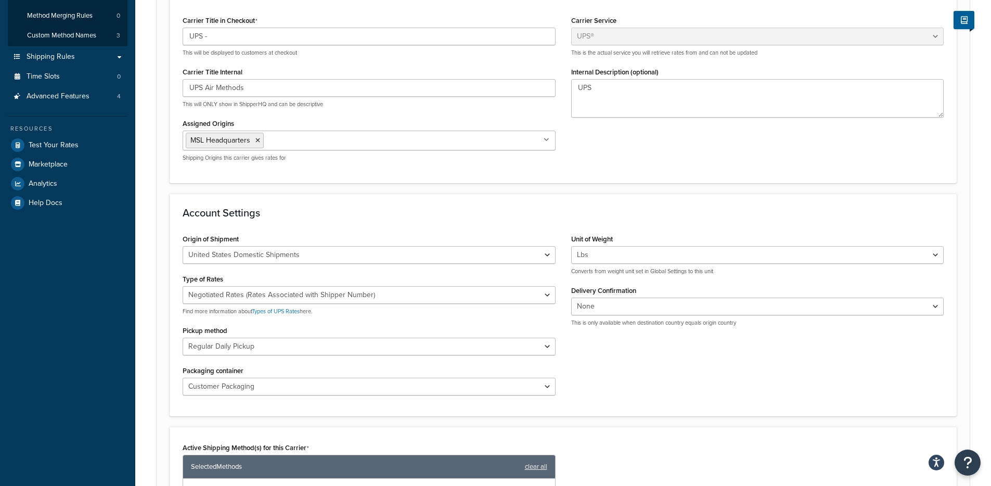
scroll to position [0, 0]
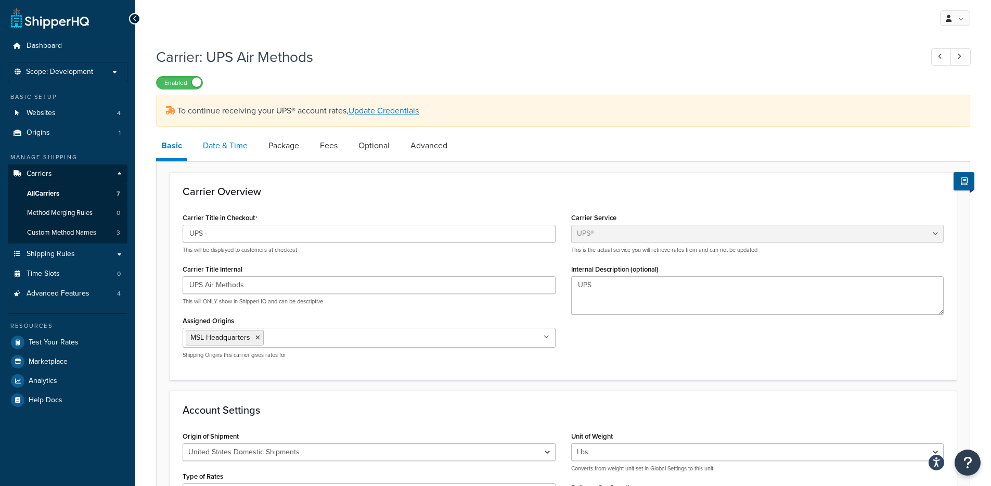
click at [239, 146] on link "Date & Time" at bounding box center [225, 145] width 55 height 25
select select "yMd"
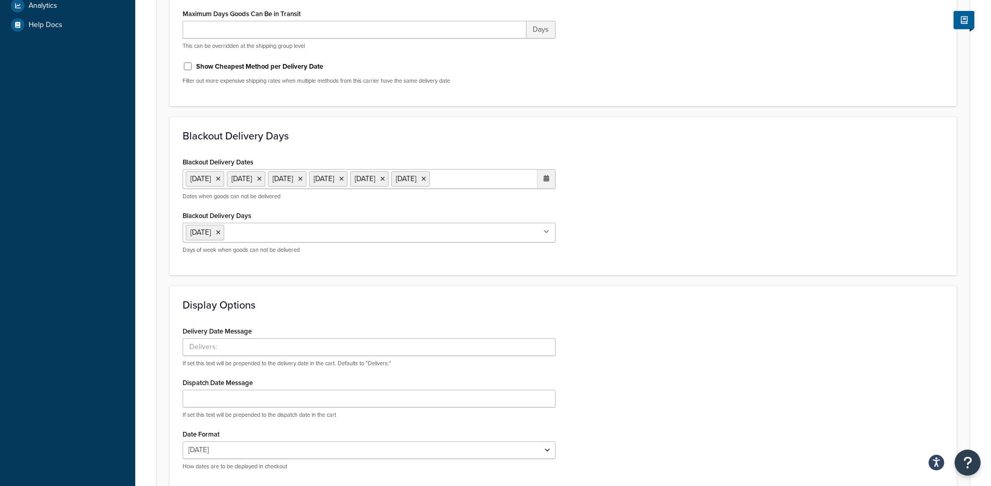
scroll to position [378, 0]
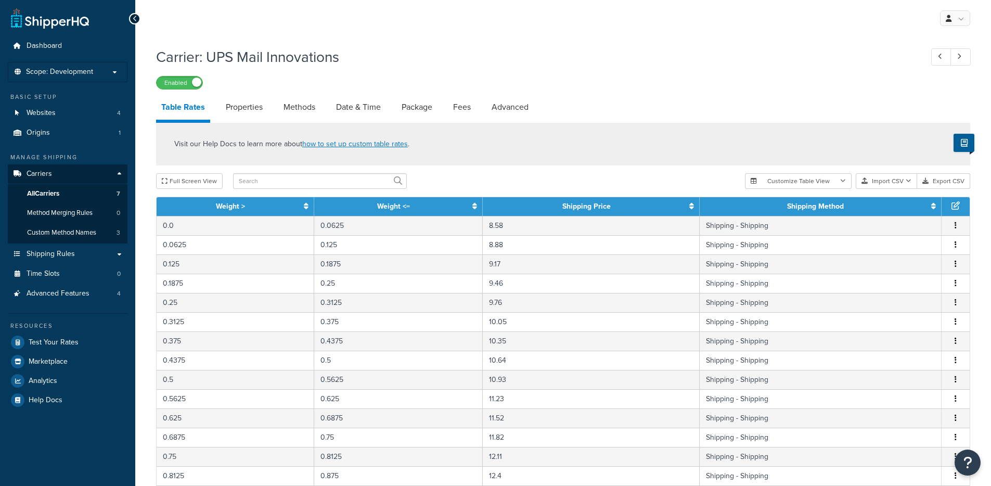
select select "25"
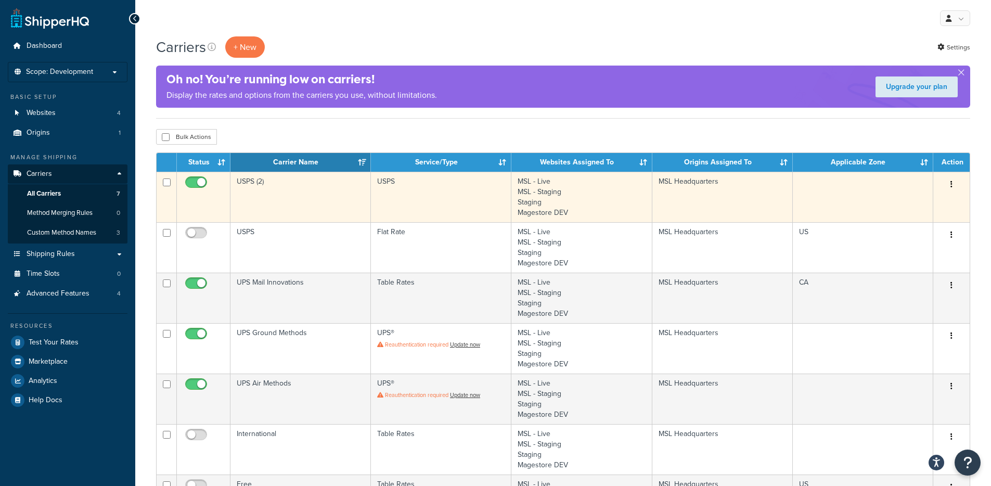
click at [324, 195] on td "USPS (2)" at bounding box center [300, 197] width 140 height 50
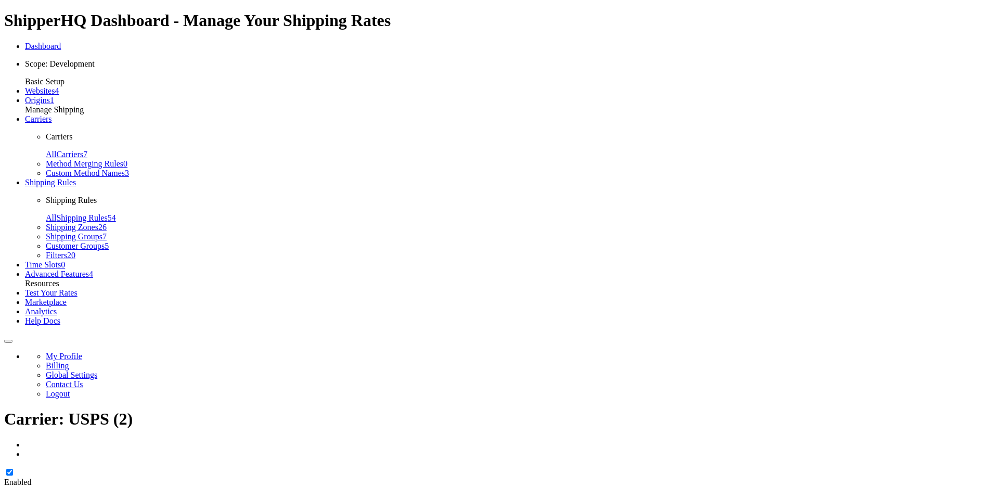
select select "usps"
drag, startPoint x: 202, startPoint y: 328, endPoint x: 187, endPoint y: 328, distance: 14.6
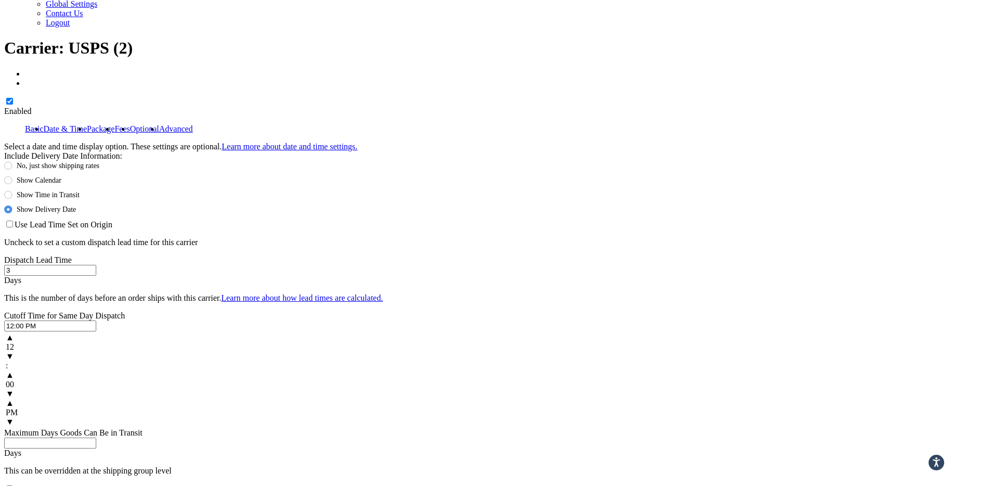
scroll to position [527, 0]
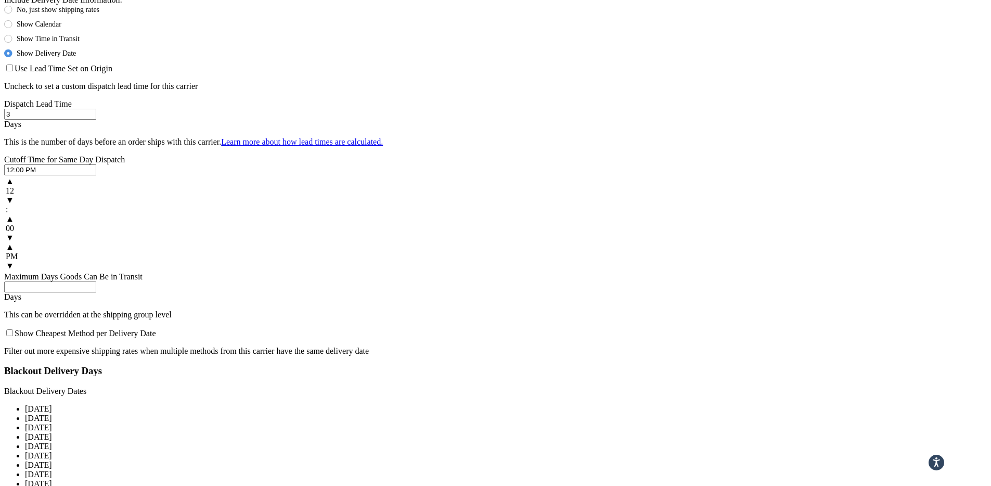
type input "3"
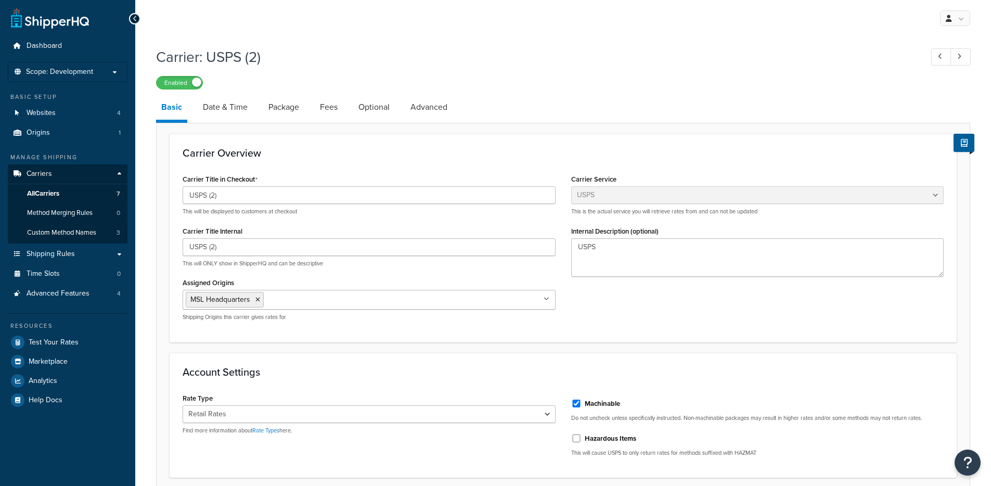
select select "usps"
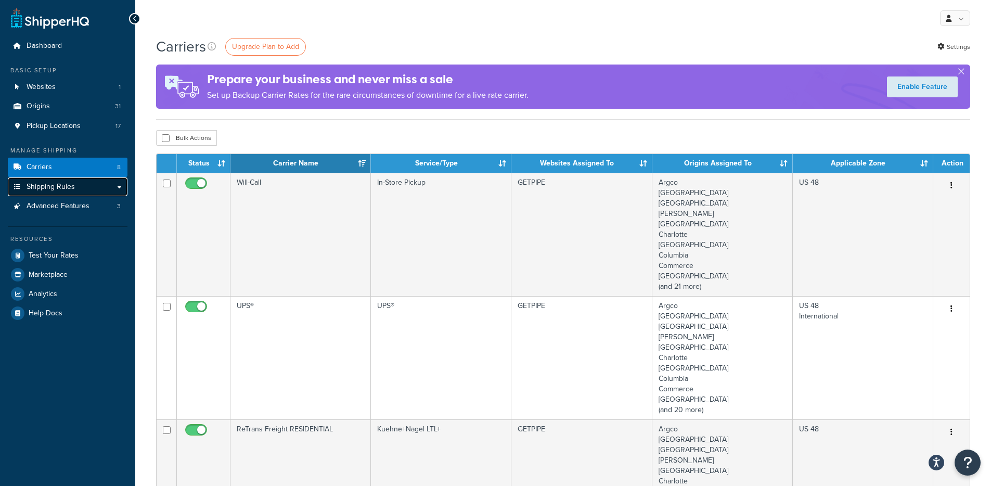
click at [93, 186] on link "Shipping Rules" at bounding box center [68, 186] width 120 height 19
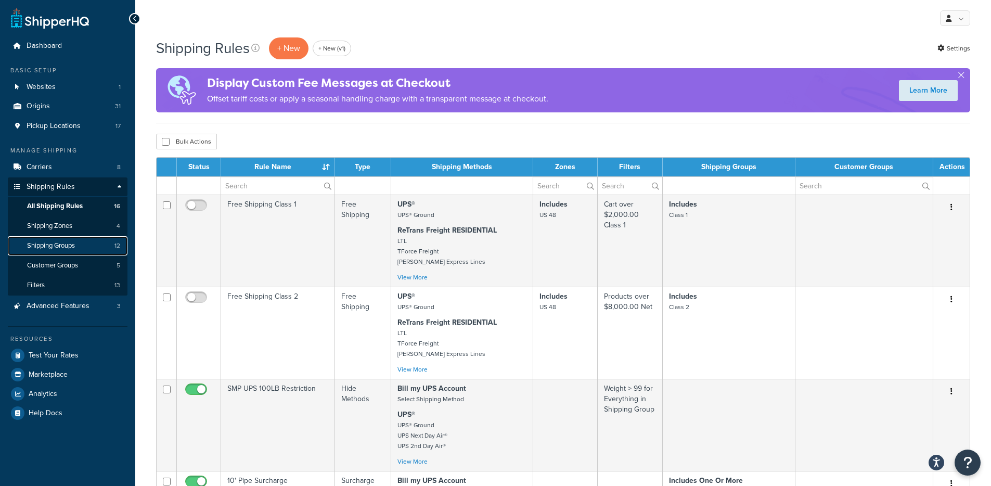
click at [81, 246] on link "Shipping Groups 12" at bounding box center [68, 245] width 120 height 19
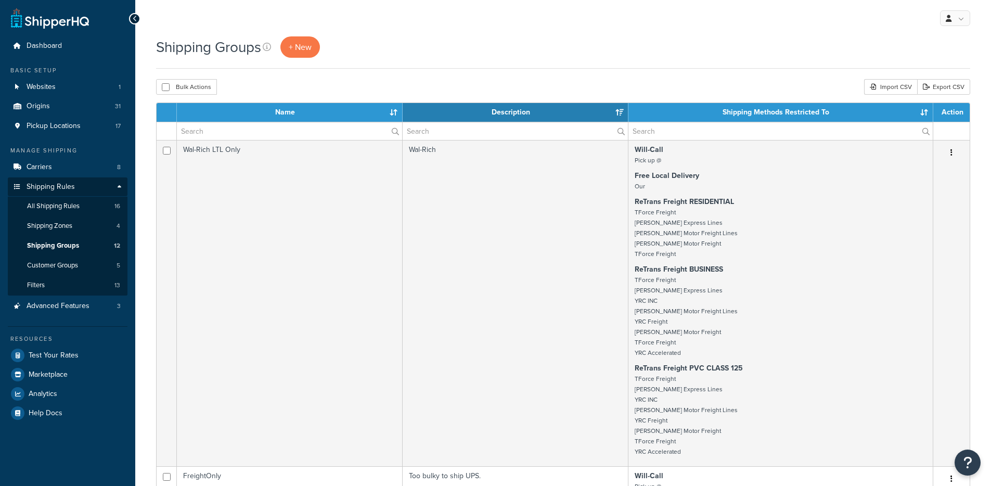
select select "15"
click at [74, 204] on span "All Shipping Rules" at bounding box center [53, 206] width 53 height 9
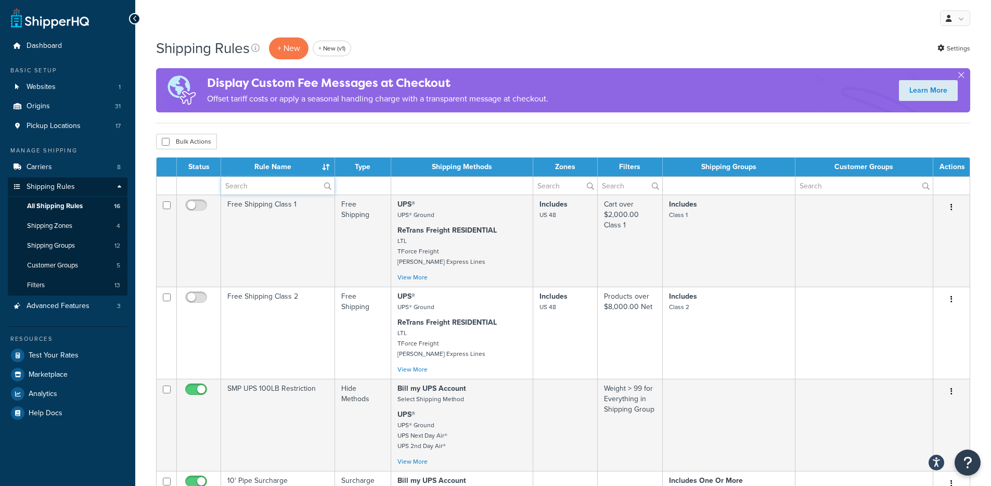
click at [256, 182] on input "text" at bounding box center [277, 186] width 113 height 18
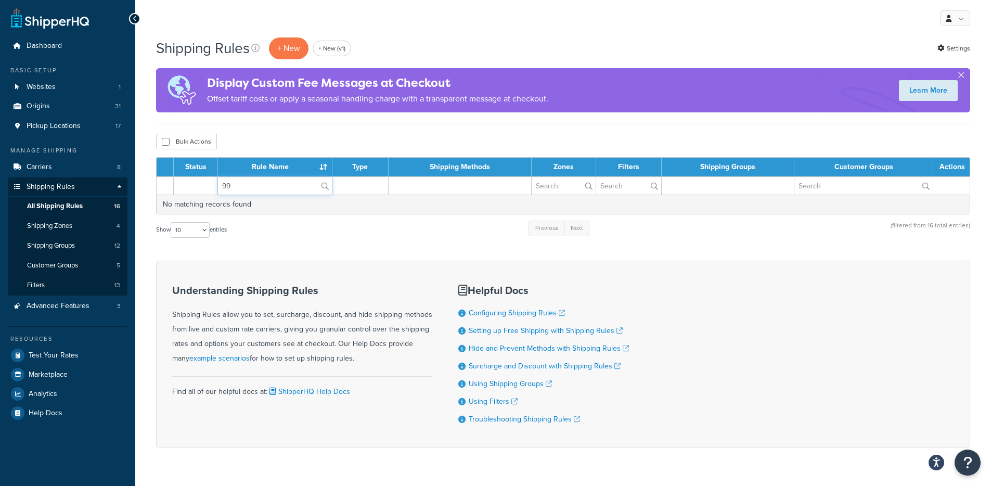
type input "9"
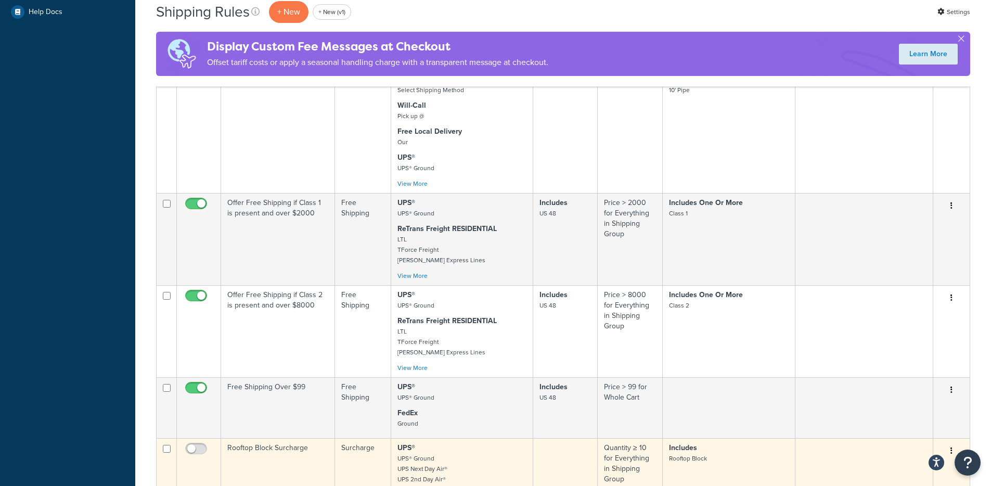
scroll to position [646, 0]
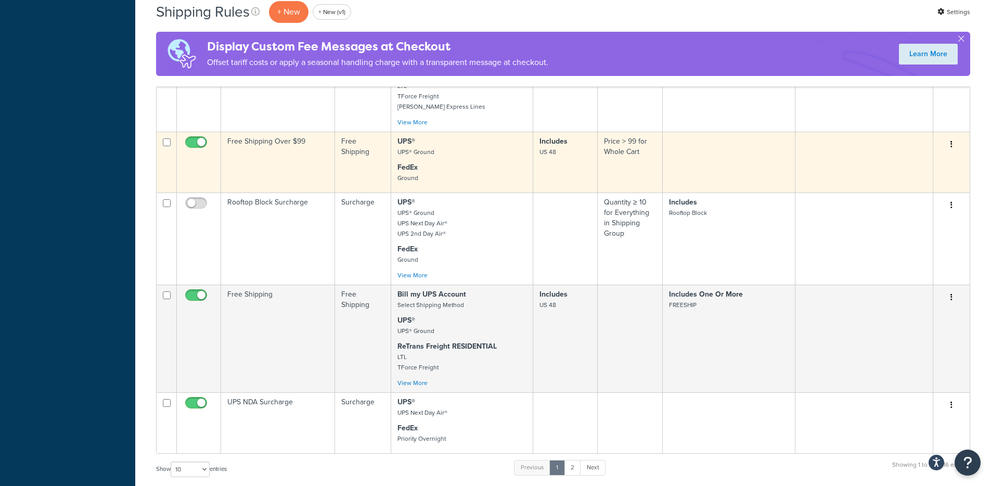
click at [294, 169] on td "Free Shipping Over $99" at bounding box center [278, 162] width 114 height 61
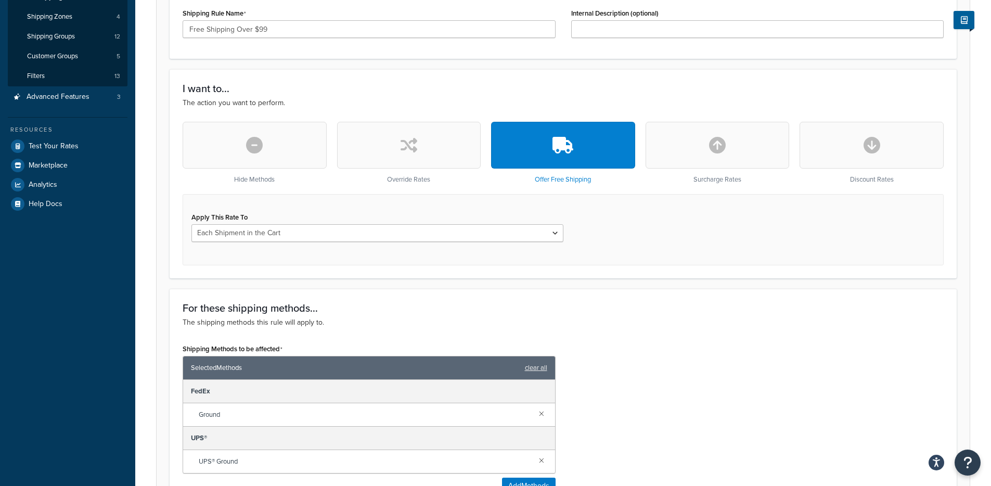
scroll to position [242, 0]
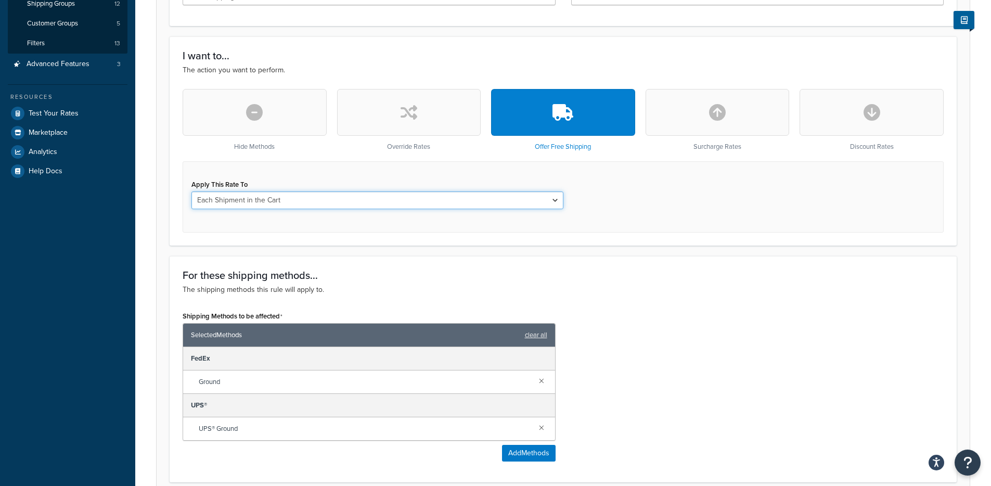
click at [377, 205] on select "Each Shipment in the Cart Each Shipping Group in the Cart Each Item within a Sh…" at bounding box center [377, 200] width 372 height 18
select select "SHIPPING_GROUP"
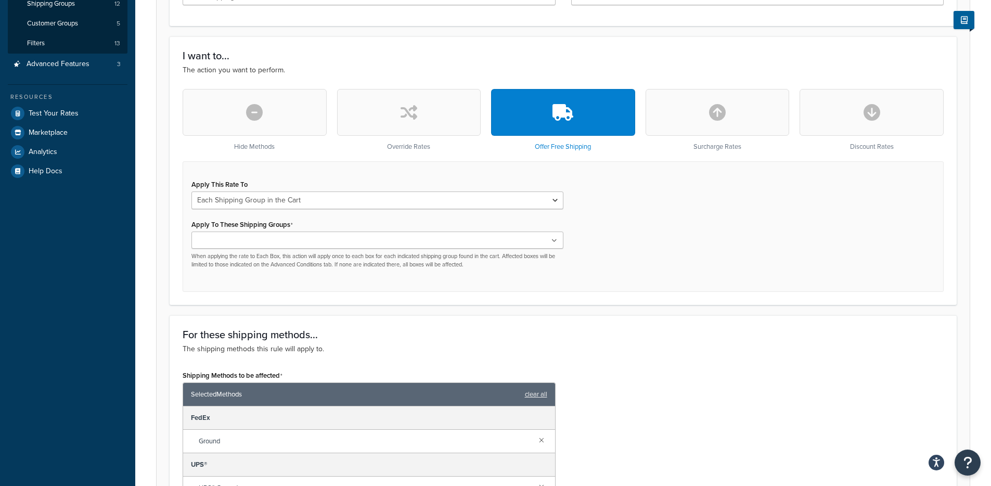
click at [329, 236] on ul at bounding box center [377, 239] width 372 height 17
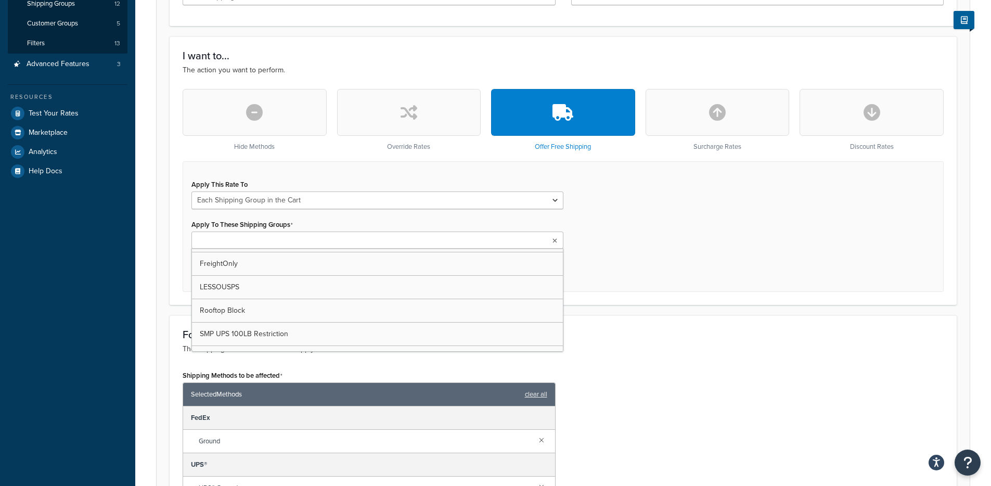
scroll to position [177, 0]
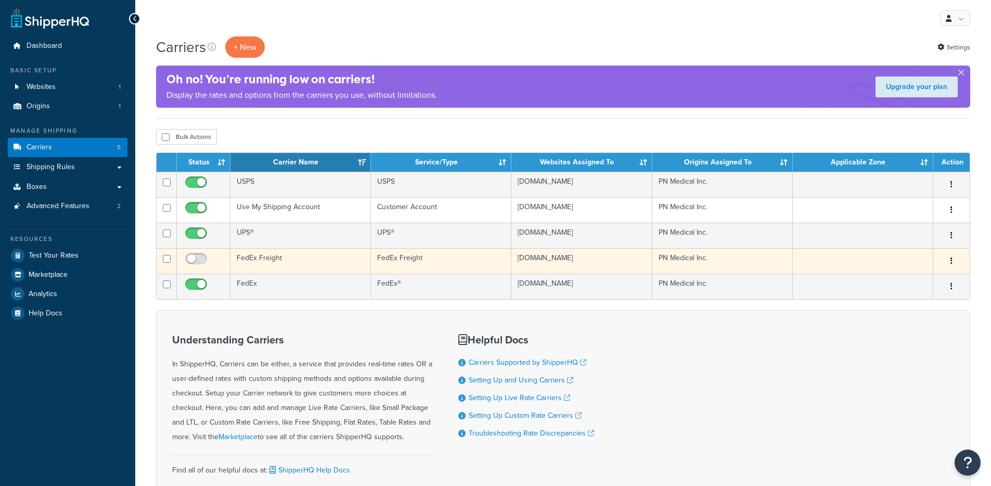
click at [314, 274] on td "FedEx Freight" at bounding box center [300, 260] width 140 height 25
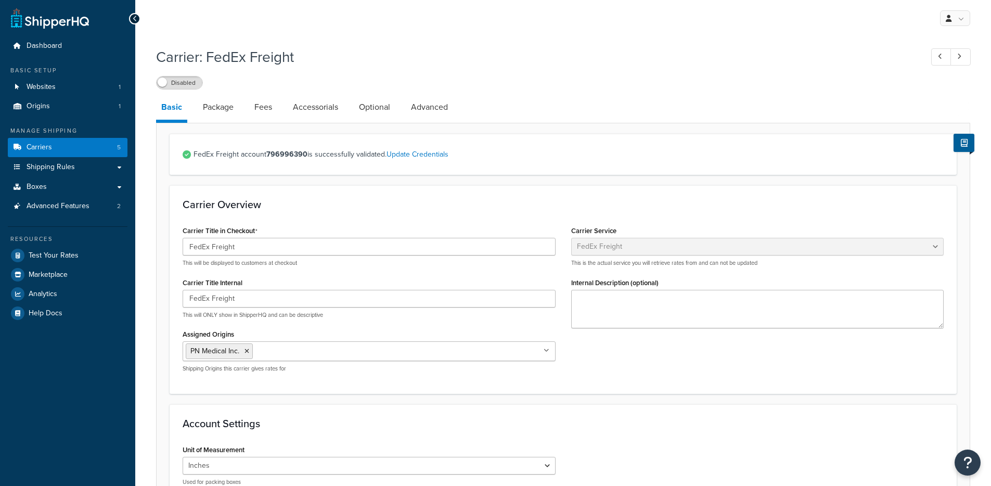
select select "fedExFreight"
click at [226, 109] on link "Package" at bounding box center [218, 107] width 41 height 25
select select "729070"
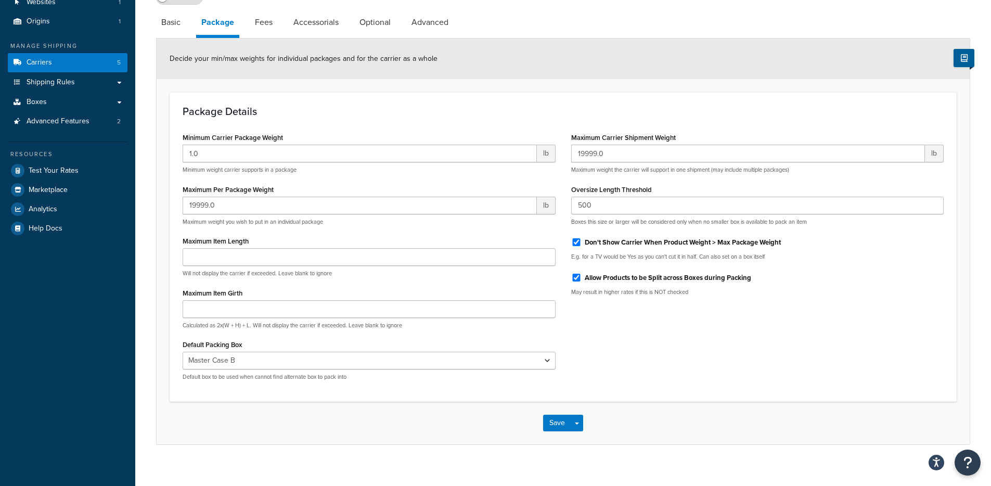
scroll to position [96, 0]
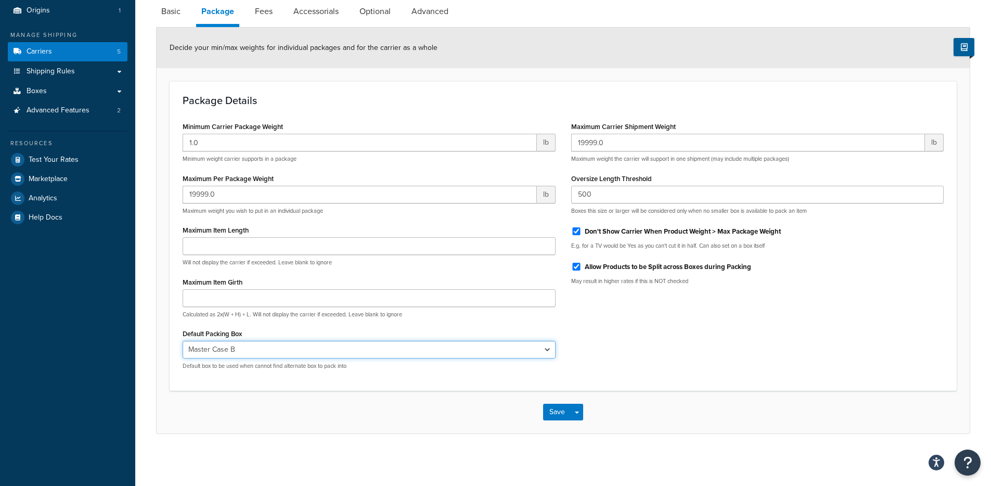
click at [339, 346] on select "N/A Single Device Small Box Medium Box Large Box A Large Box B XL Box Master Ca…" at bounding box center [369, 350] width 373 height 18
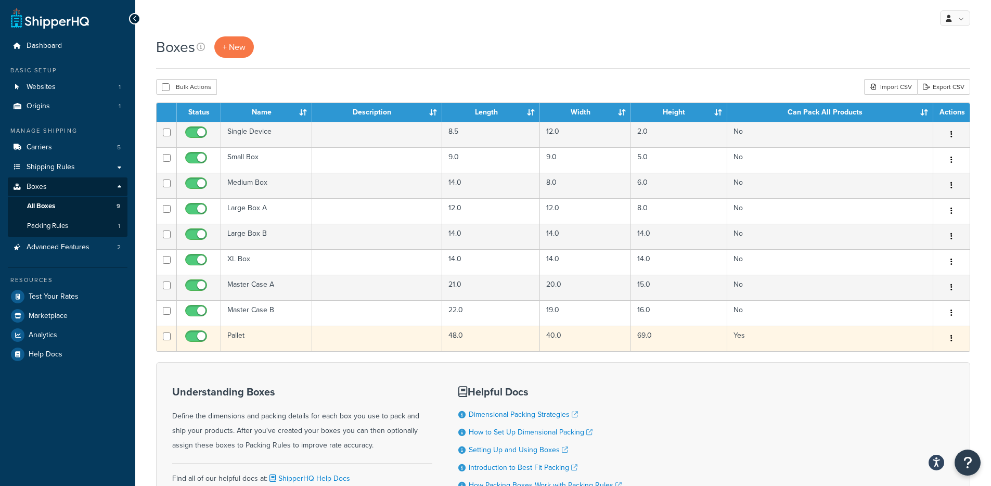
click at [845, 338] on td "Yes" at bounding box center [830, 338] width 206 height 25
